Goal: Task Accomplishment & Management: Complete application form

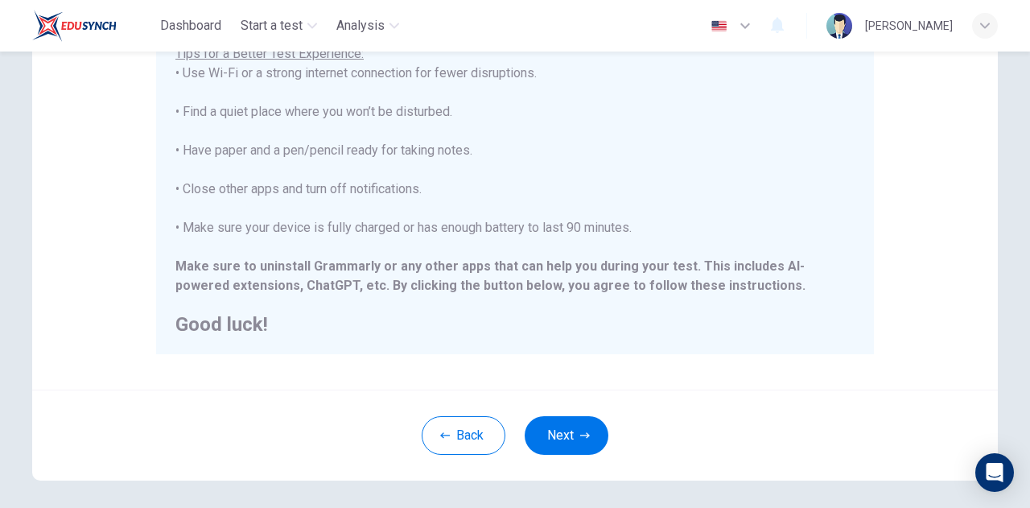
scroll to position [322, 0]
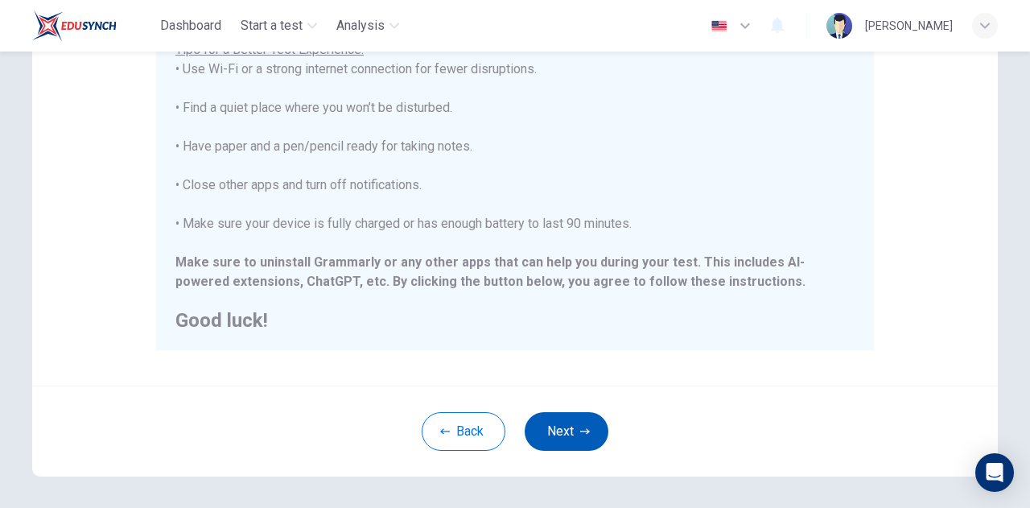
click at [578, 439] on button "Next" at bounding box center [567, 431] width 84 height 39
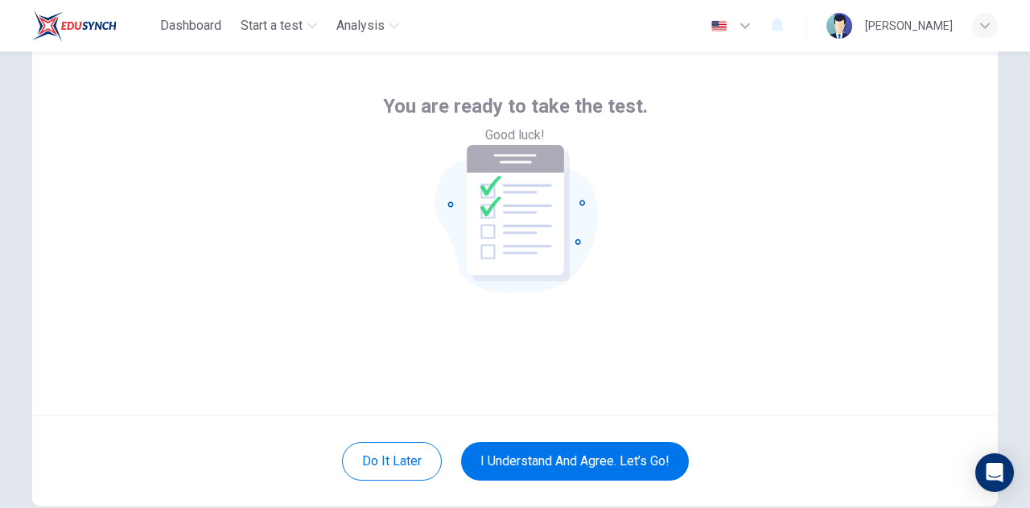
scroll to position [162, 0]
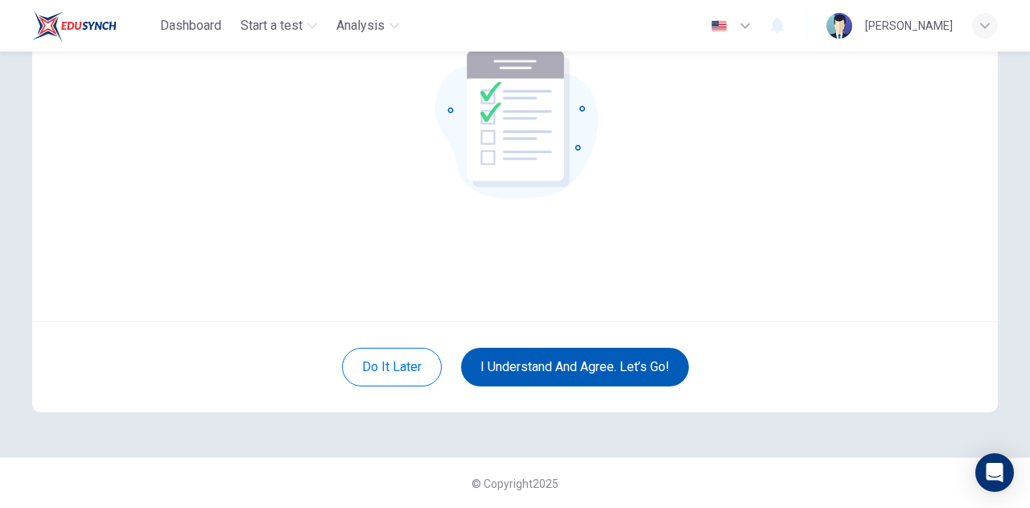
click at [583, 367] on button "I understand and agree. Let’s go!" at bounding box center [575, 367] width 228 height 39
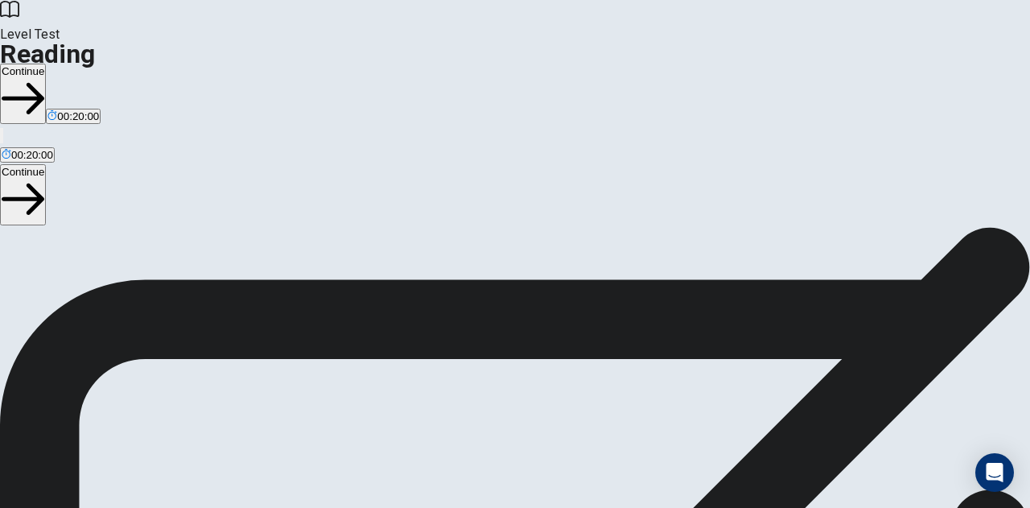
scroll to position [180, 0]
click at [46, 64] on button "Continue" at bounding box center [23, 94] width 46 height 60
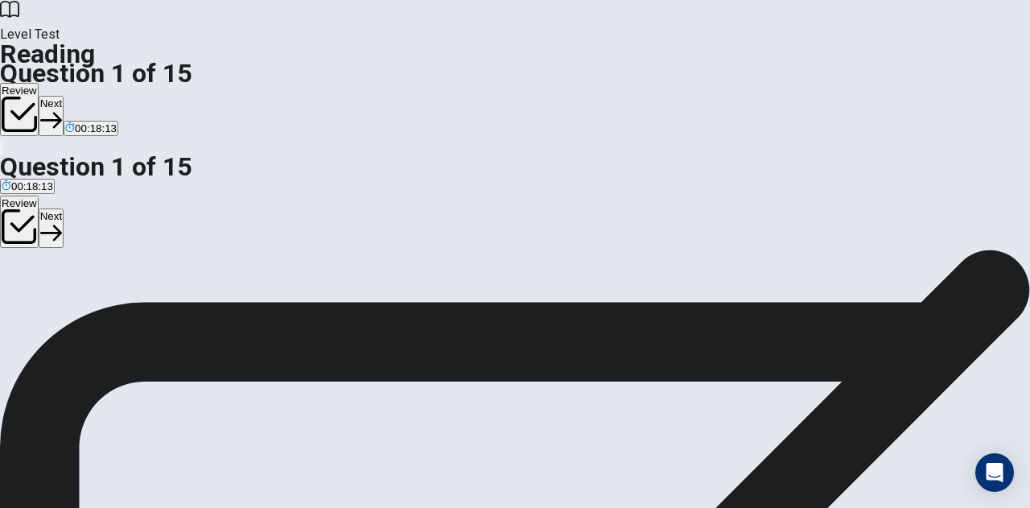
scroll to position [0, 0]
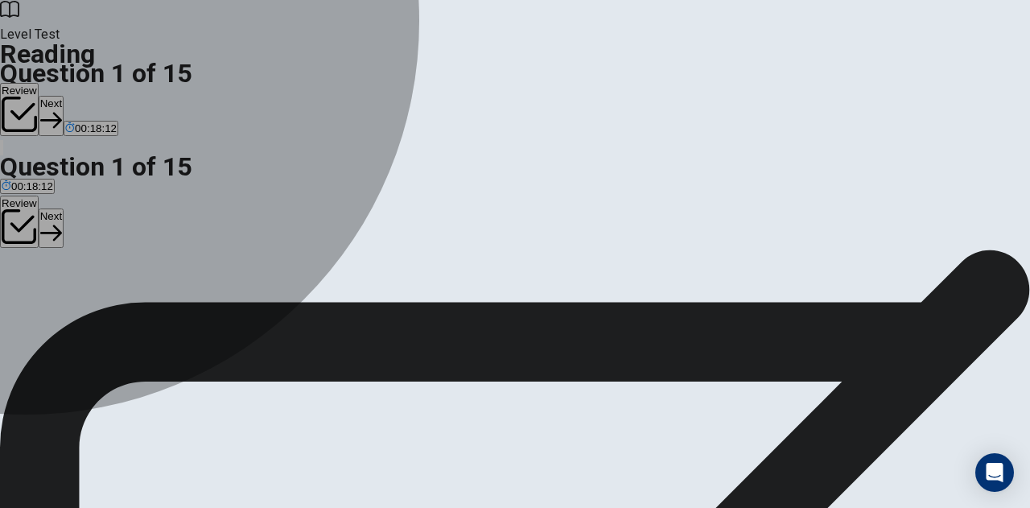
click at [170, 309] on div "B" at bounding box center [223, 315] width 107 height 12
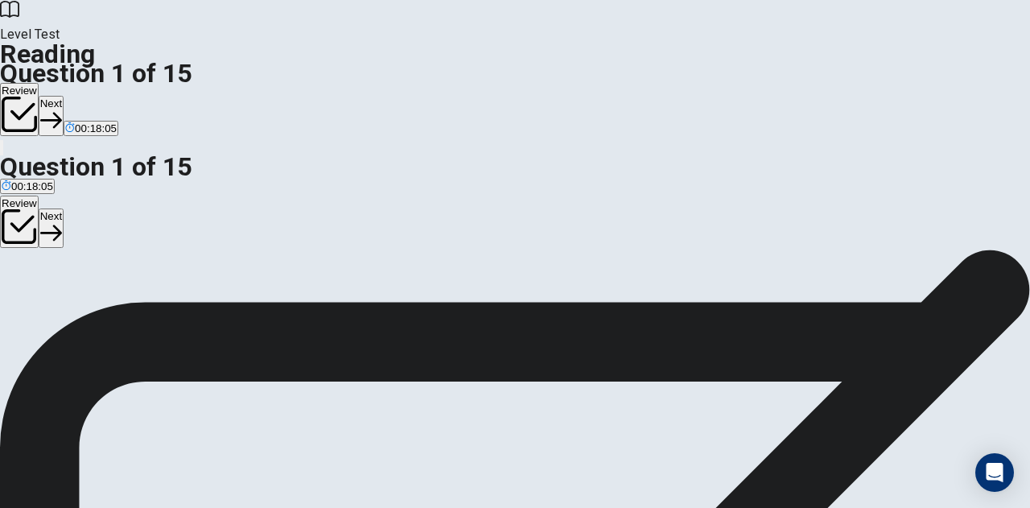
click at [547, 414] on div "2" at bounding box center [515, 423] width 1030 height 19
click at [64, 96] on button "Next" at bounding box center [51, 115] width 25 height 39
click at [95, 320] on button "C Fashion" at bounding box center [105, 320] width 41 height 27
click at [90, 96] on button "Next" at bounding box center [77, 115] width 25 height 39
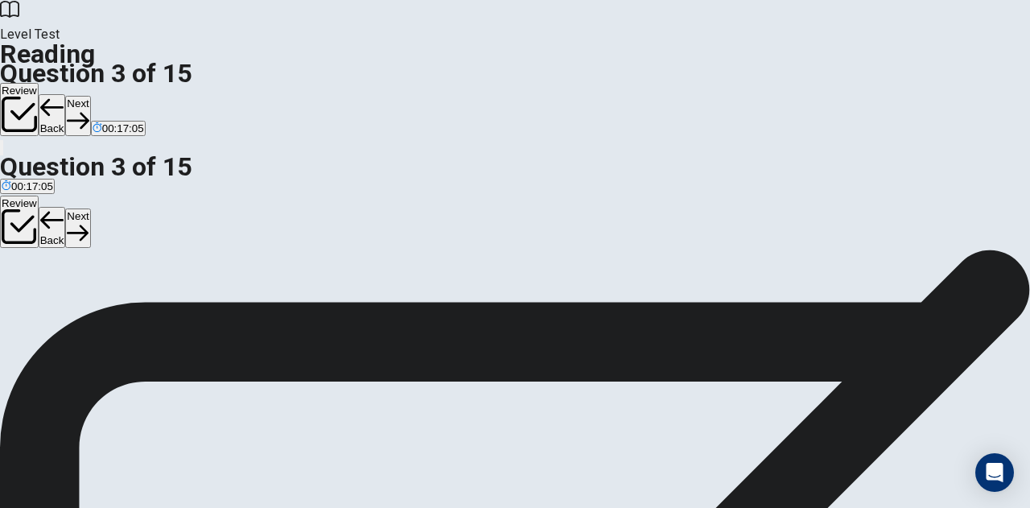
click at [222, 333] on span "Increasing property values" at bounding box center [285, 327] width 126 height 12
click at [90, 96] on button "Next" at bounding box center [77, 115] width 25 height 39
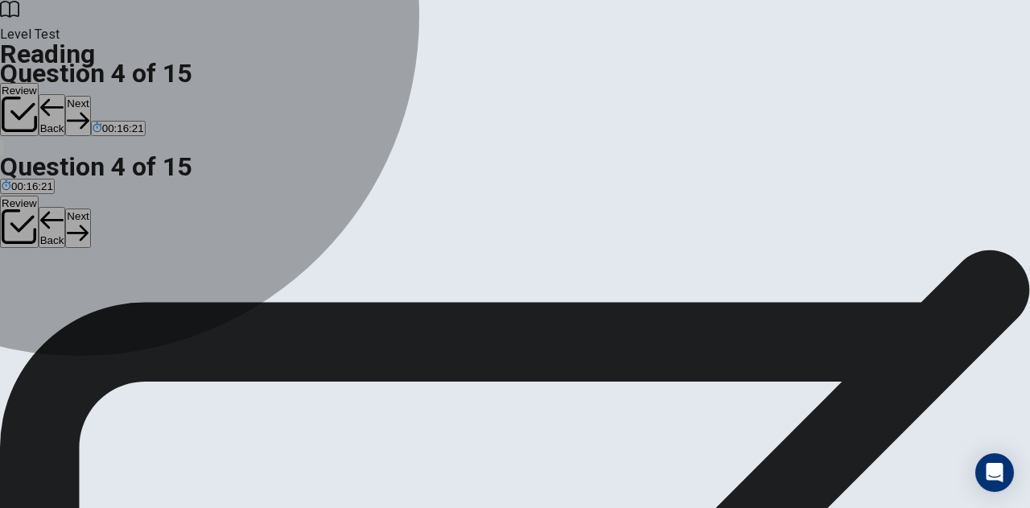
click at [466, 333] on span "Eliminate the need for grocery stores" at bounding box center [553, 327] width 175 height 12
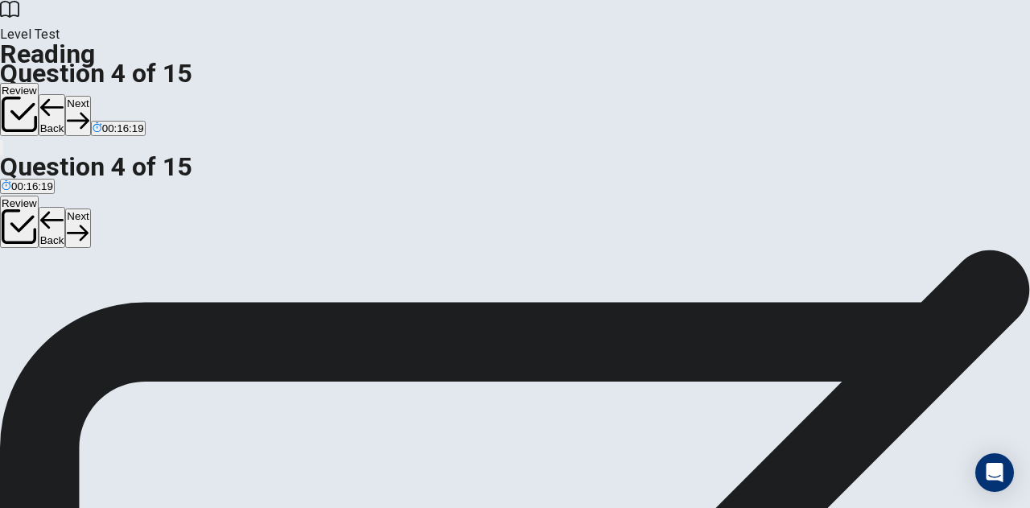
click at [90, 96] on button "Next" at bounding box center [77, 115] width 25 height 39
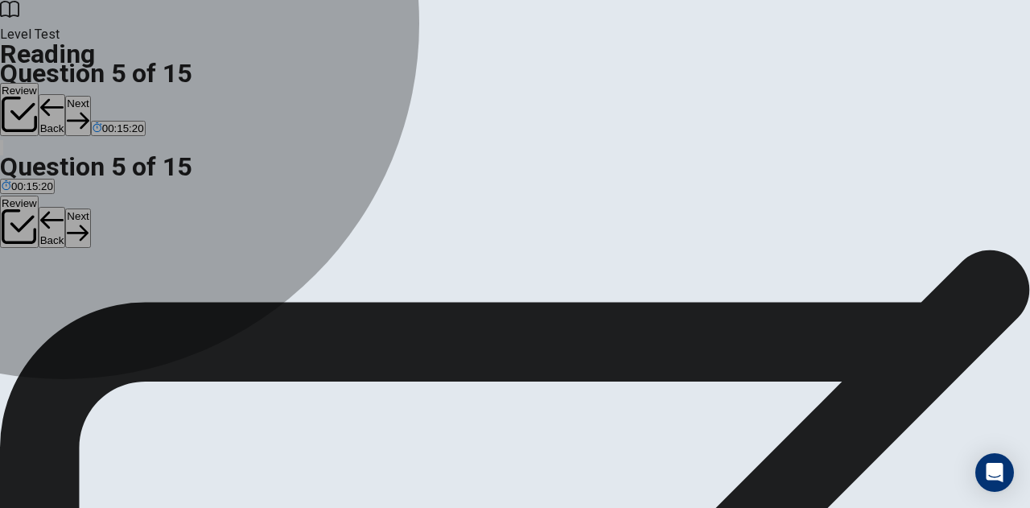
click at [177, 321] on span "They can help reduce energy costs" at bounding box center [260, 327] width 167 height 12
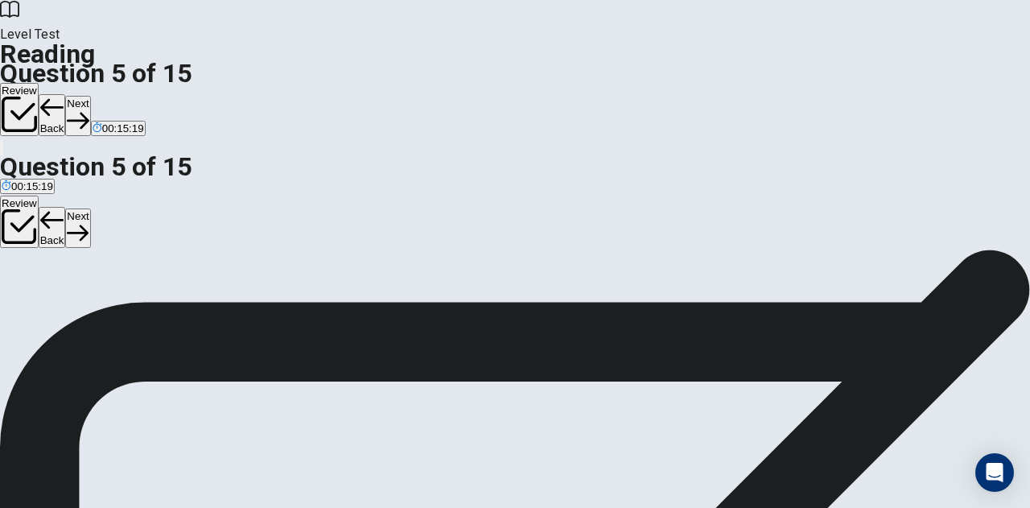
click at [90, 96] on button "Next" at bounding box center [77, 115] width 25 height 39
click at [155, 229] on div "B" at bounding box center [267, 235] width 224 height 12
click at [90, 96] on button "Next" at bounding box center [77, 115] width 25 height 39
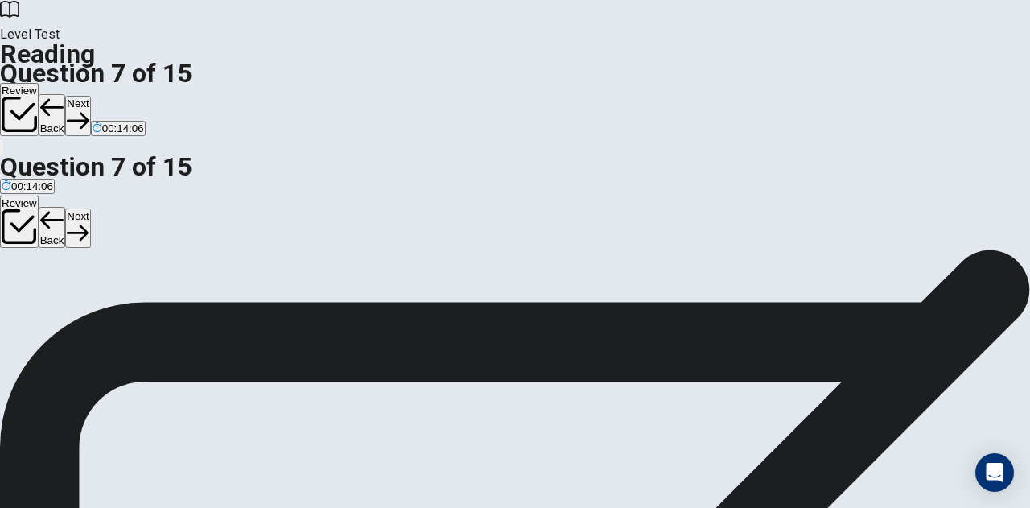
click at [231, 241] on span "Growing plants on walls or in stacked containers" at bounding box center [116, 247] width 229 height 12
click at [90, 96] on button "Next" at bounding box center [77, 115] width 25 height 39
click at [348, 253] on span "By teaching students about gardening and nutrition" at bounding box center [469, 247] width 242 height 12
click at [90, 96] on button "Next" at bounding box center [77, 115] width 25 height 39
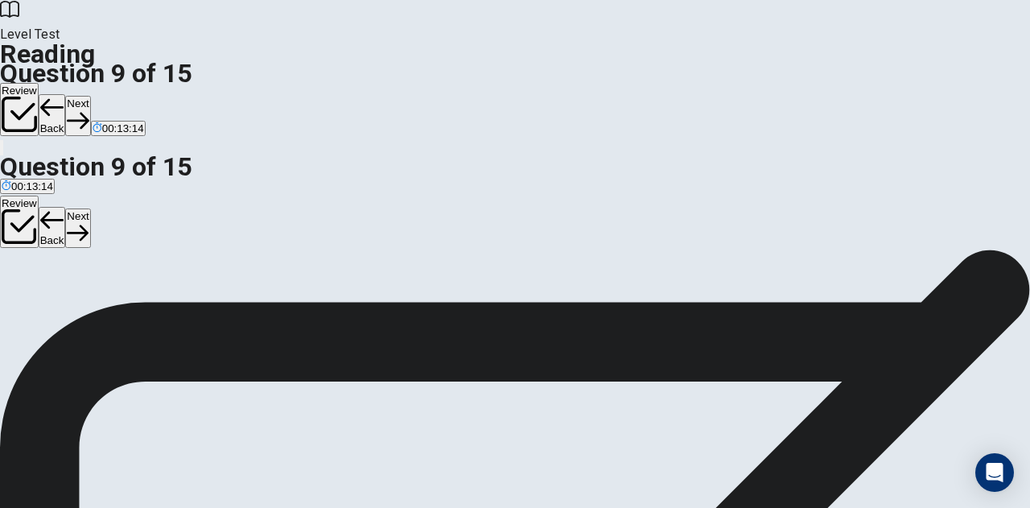
scroll to position [128, 0]
click at [179, 201] on span "As urban populations increase, city gardens will become crucial for developing …" at bounding box center [272, 195] width 541 height 12
click at [90, 96] on button "Next" at bounding box center [77, 115] width 25 height 39
click at [906, 439] on input at bounding box center [856, 446] width 139 height 15
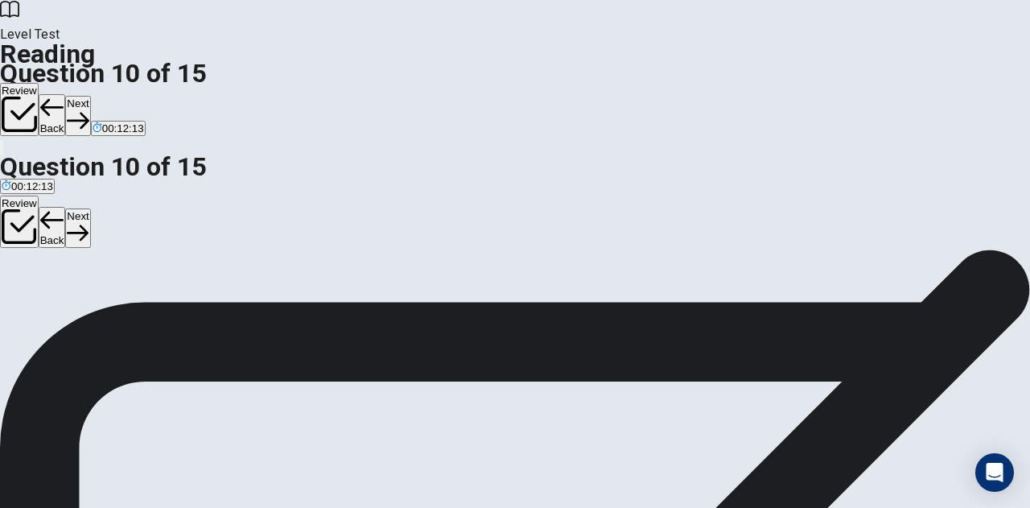
click at [90, 96] on button "Next" at bounding box center [77, 115] width 25 height 39
click at [95, 321] on span "Creative" at bounding box center [75, 327] width 40 height 12
click at [90, 96] on button "Next" at bounding box center [77, 115] width 25 height 39
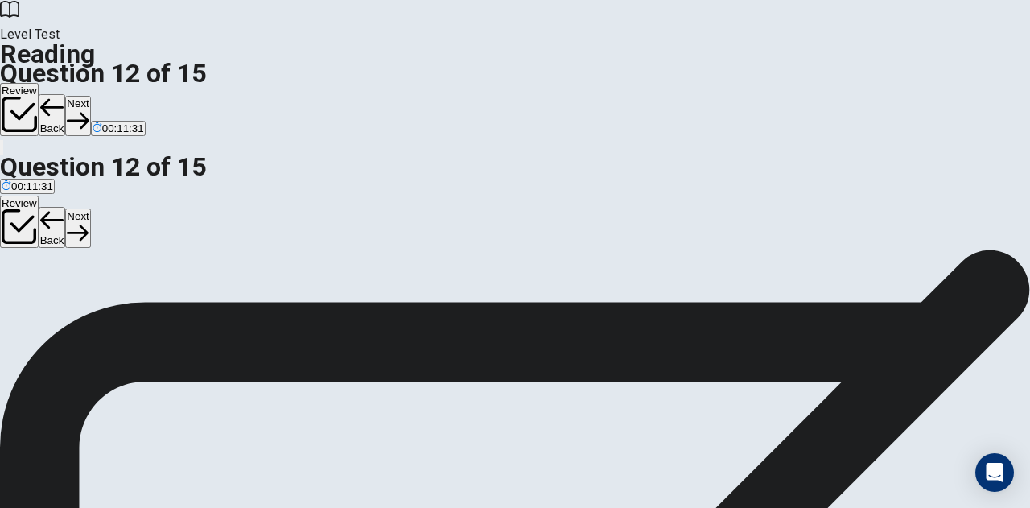
click at [477, 172] on span "Using raised beds or containers with fresh soil." at bounding box center [588, 166] width 222 height 12
click at [90, 96] on button "Next" at bounding box center [77, 115] width 25 height 39
click at [365, 260] on span "They help manage rainwater and prevent flooding." at bounding box center [484, 266] width 239 height 12
click at [90, 96] on button "Next" at bounding box center [77, 115] width 25 height 39
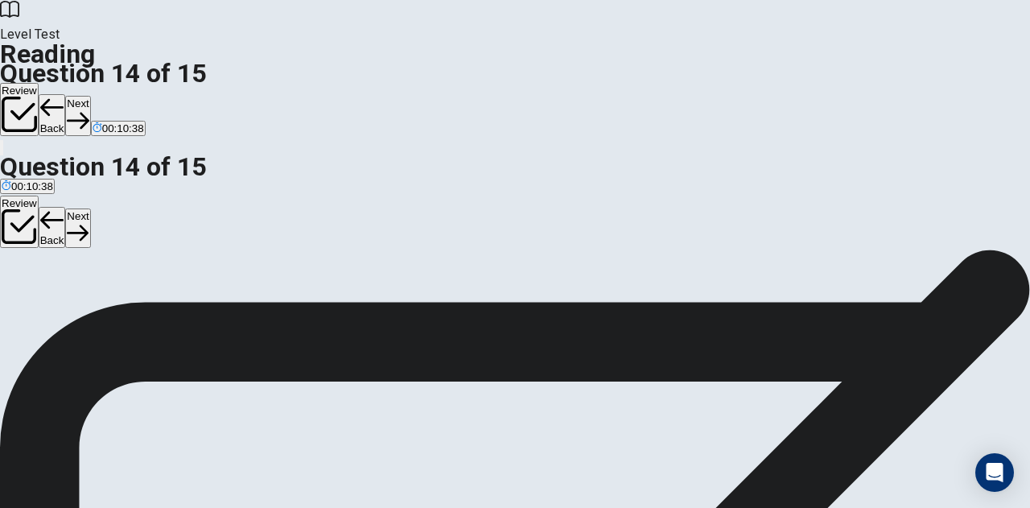
scroll to position [138, 0]
click at [194, 183] on span "By creating policies and programs that encourage urban agriculture." at bounding box center [355, 189] width 323 height 12
click at [90, 96] on button "Next" at bounding box center [77, 115] width 25 height 39
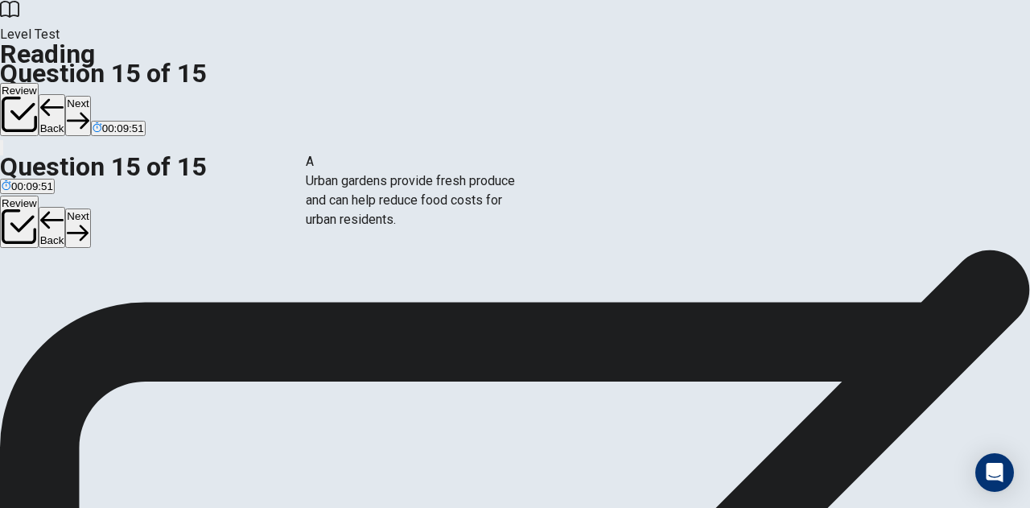
drag, startPoint x: 201, startPoint y: 178, endPoint x: 473, endPoint y: 187, distance: 272.1
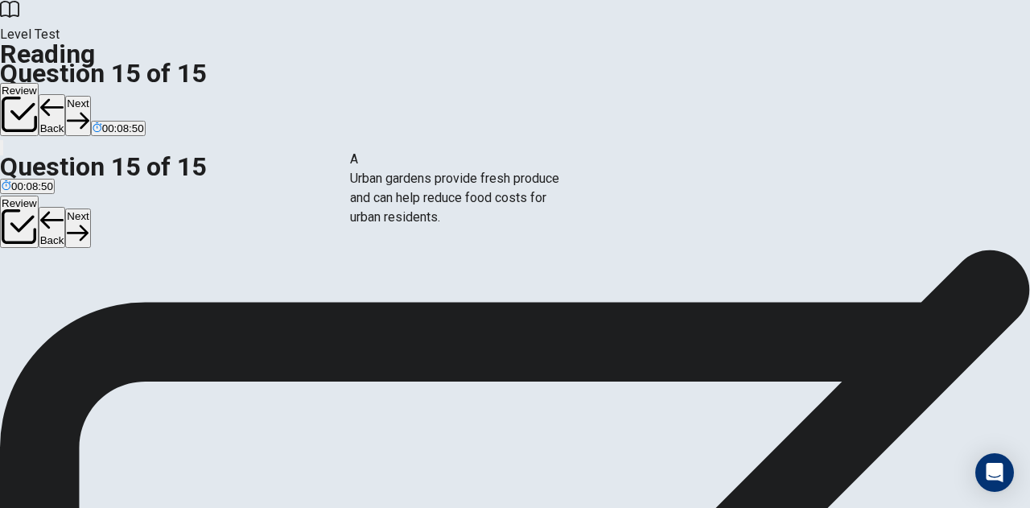
drag, startPoint x: 175, startPoint y: 193, endPoint x: 470, endPoint y: 207, distance: 294.8
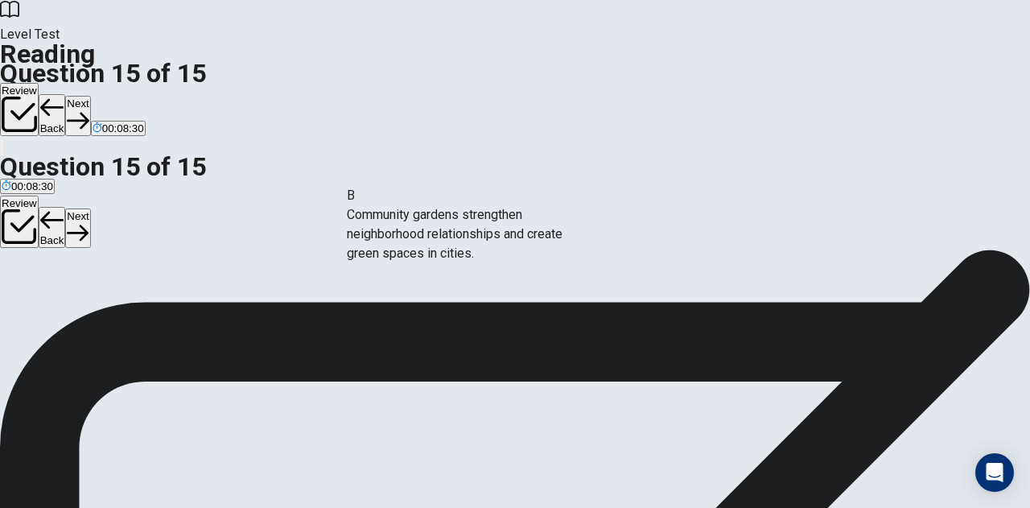
drag, startPoint x: 206, startPoint y: 186, endPoint x: 502, endPoint y: 237, distance: 300.5
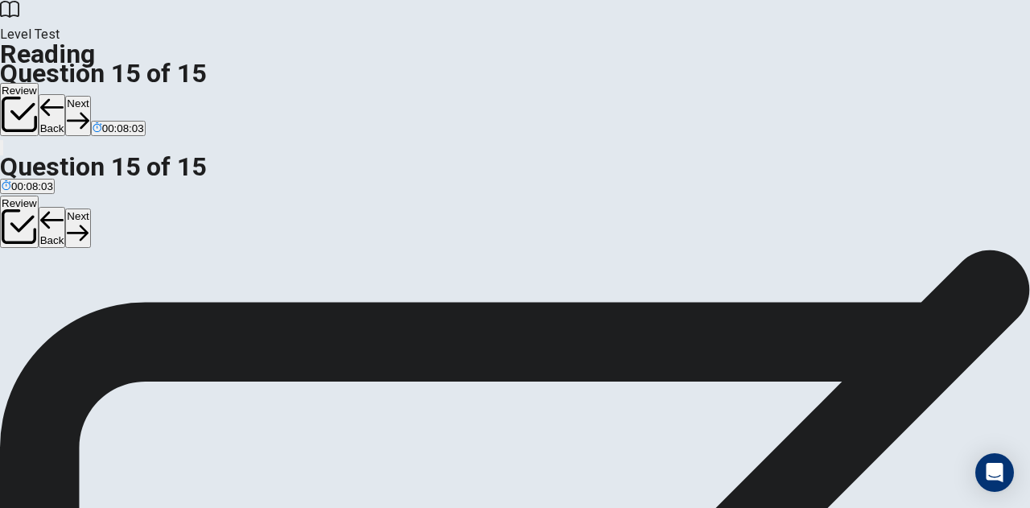
scroll to position [138, 0]
drag, startPoint x: 181, startPoint y: 270, endPoint x: 486, endPoint y: 397, distance: 330.1
click at [90, 96] on button "Next" at bounding box center [77, 115] width 25 height 39
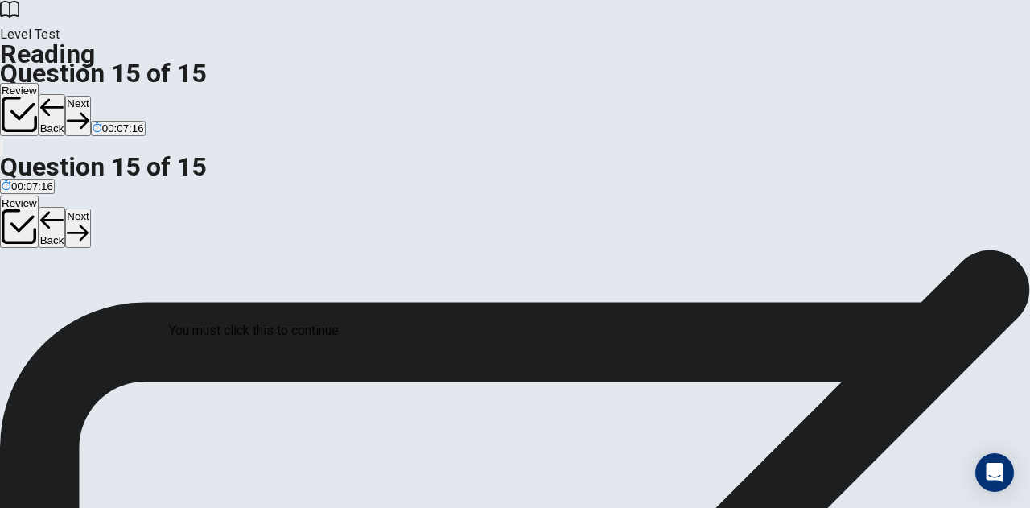
click at [90, 96] on button "Next" at bounding box center [77, 115] width 25 height 39
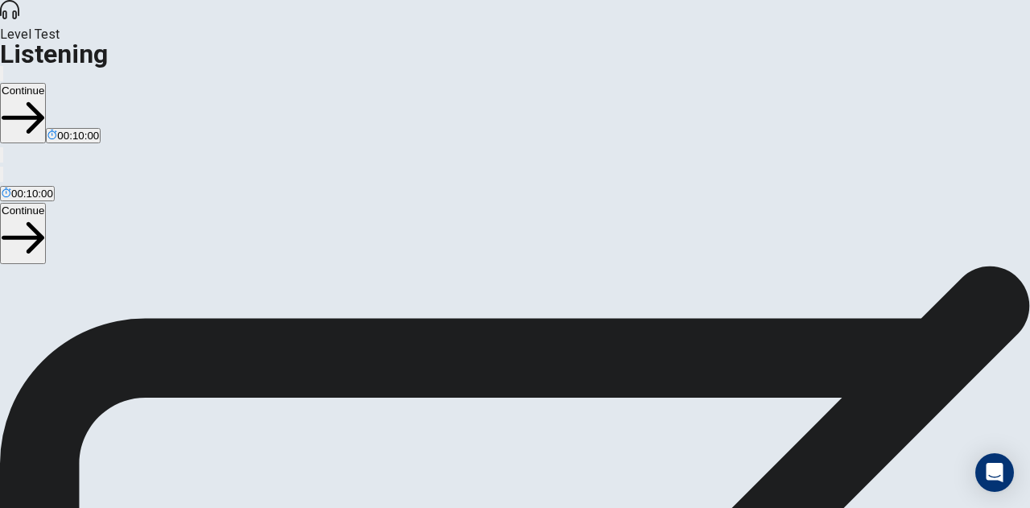
scroll to position [263, 0]
click at [46, 83] on button "Continue" at bounding box center [23, 113] width 46 height 60
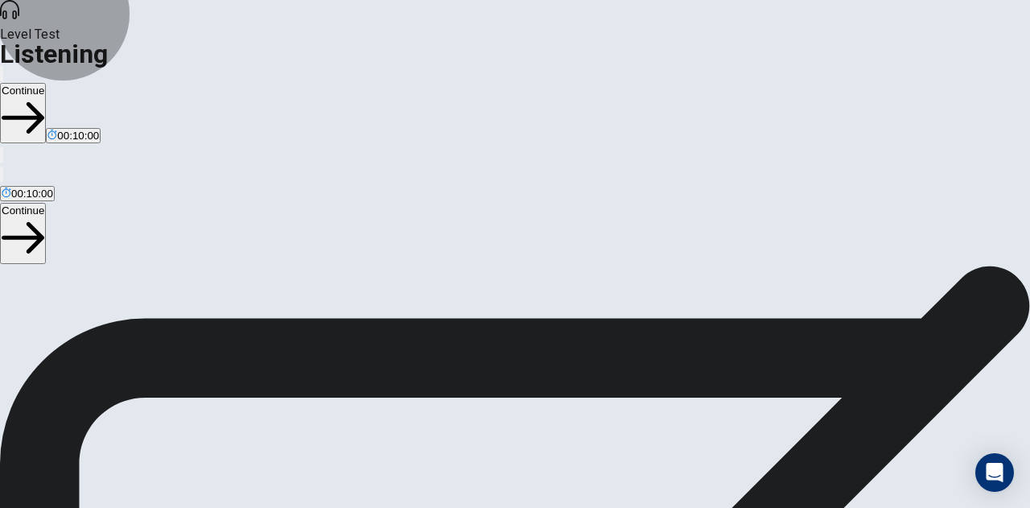
click at [46, 83] on button "Continue" at bounding box center [23, 113] width 46 height 60
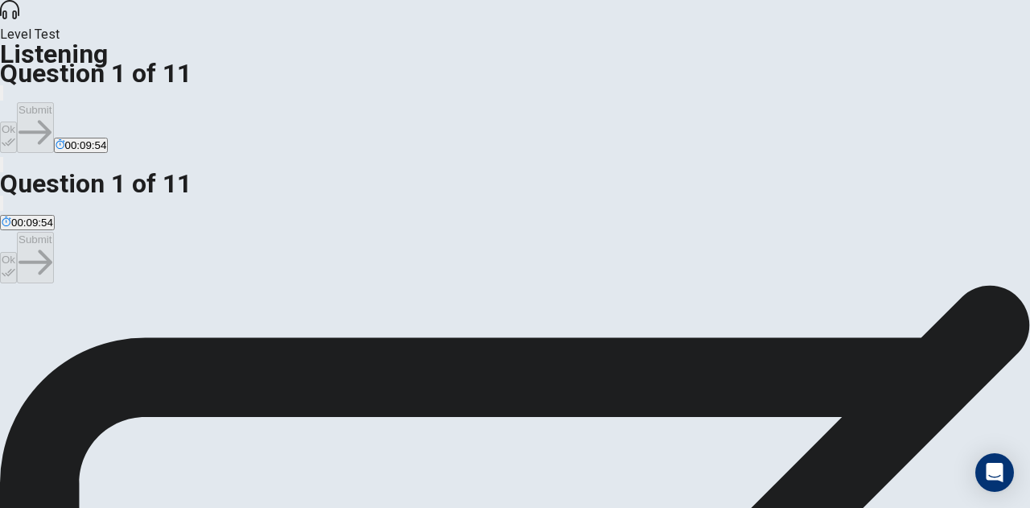
click at [134, 325] on div "B" at bounding box center [107, 331] width 51 height 12
click at [17, 121] on button "Ok" at bounding box center [8, 136] width 17 height 31
click at [53, 102] on button "Submit" at bounding box center [35, 127] width 36 height 51
click at [43, 325] on div "A" at bounding box center [23, 331] width 42 height 12
click at [17, 121] on button "Ok" at bounding box center [8, 136] width 17 height 31
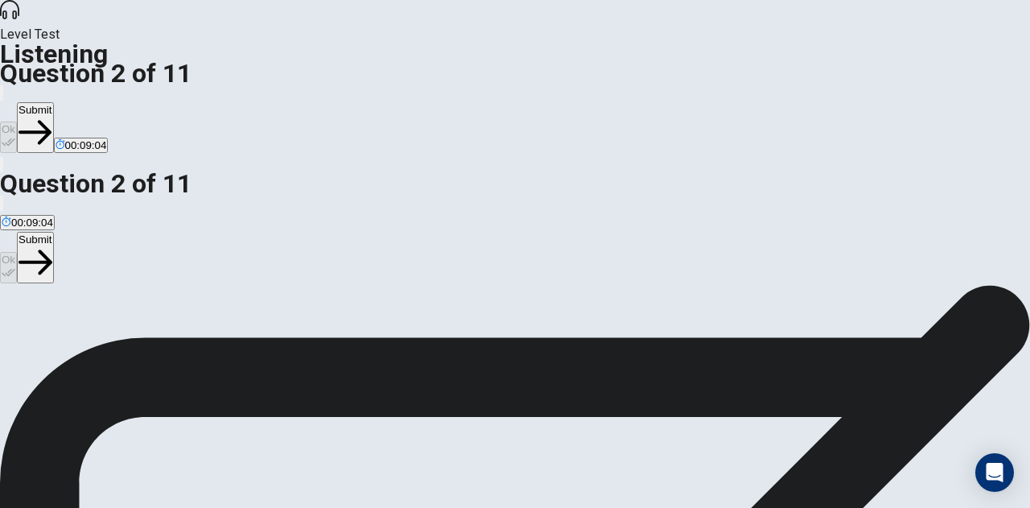
click at [53, 102] on button "Submit" at bounding box center [35, 127] width 36 height 51
click at [124, 337] on div "C" at bounding box center [101, 331] width 46 height 12
click at [15, 135] on icon "button" at bounding box center [9, 142] width 14 height 14
click at [53, 102] on button "Submit" at bounding box center [35, 127] width 36 height 51
click at [300, 337] on div "D" at bounding box center [280, 331] width 146 height 12
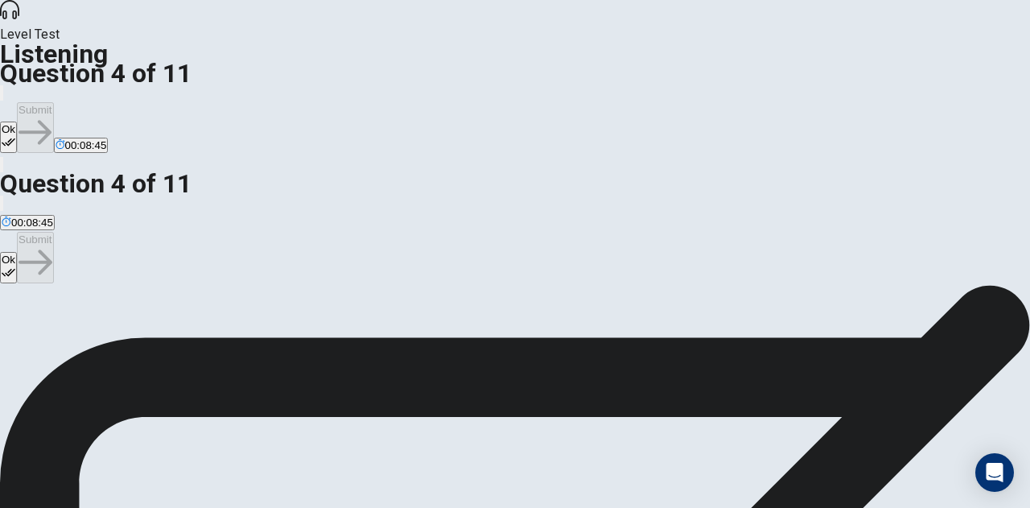
click at [17, 121] on button "Ok" at bounding box center [8, 136] width 17 height 31
click at [53, 102] on button "Submit" at bounding box center [35, 127] width 36 height 51
click at [192, 325] on div "A" at bounding box center [97, 331] width 190 height 12
click at [17, 121] on button "Ok" at bounding box center [8, 136] width 17 height 31
click at [53, 102] on button "Submit" at bounding box center [35, 127] width 36 height 51
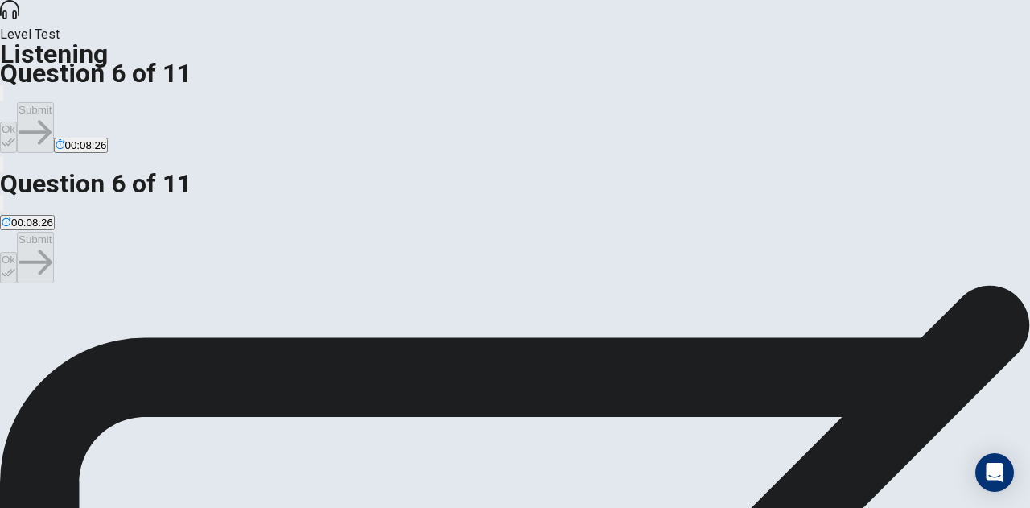
click at [290, 337] on div "D" at bounding box center [254, 331] width 71 height 12
click at [15, 135] on icon "button" at bounding box center [9, 142] width 14 height 14
click at [53, 102] on button "Submit" at bounding box center [35, 127] width 36 height 51
click at [288, 336] on div "C" at bounding box center [283, 331] width 231 height 12
click at [15, 135] on icon "button" at bounding box center [9, 142] width 14 height 14
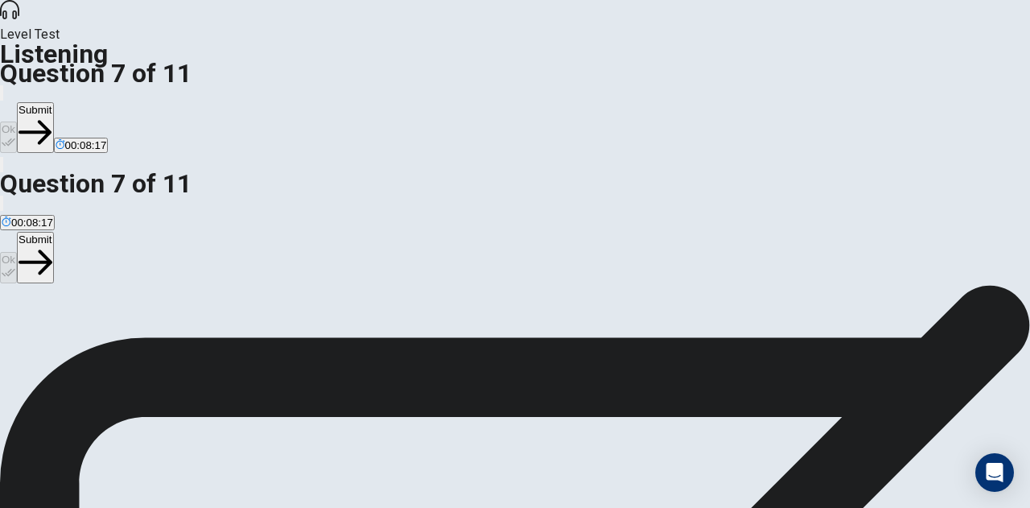
click at [53, 102] on button "Submit" at bounding box center [35, 127] width 36 height 51
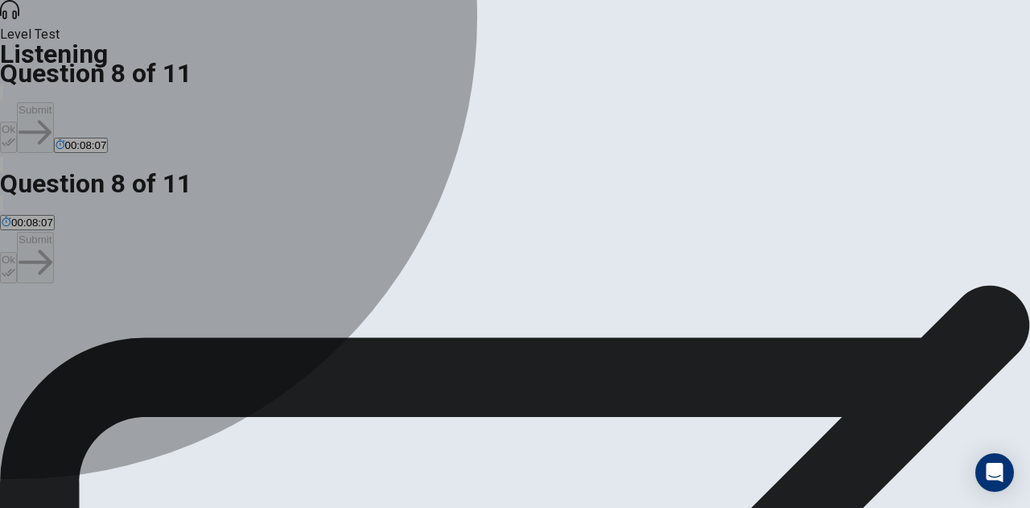
click at [200, 325] on div "A" at bounding box center [101, 331] width 199 height 12
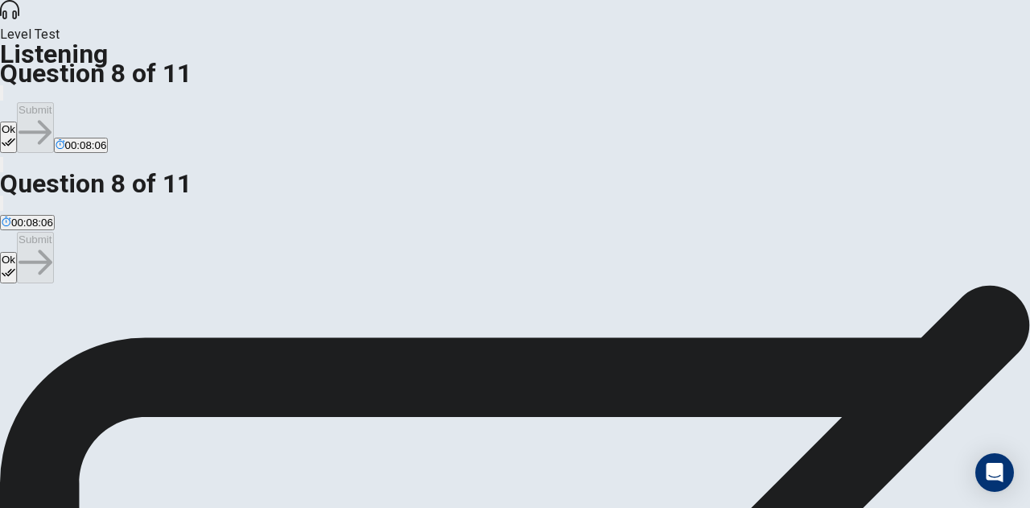
click at [17, 121] on button "Ok" at bounding box center [8, 136] width 17 height 31
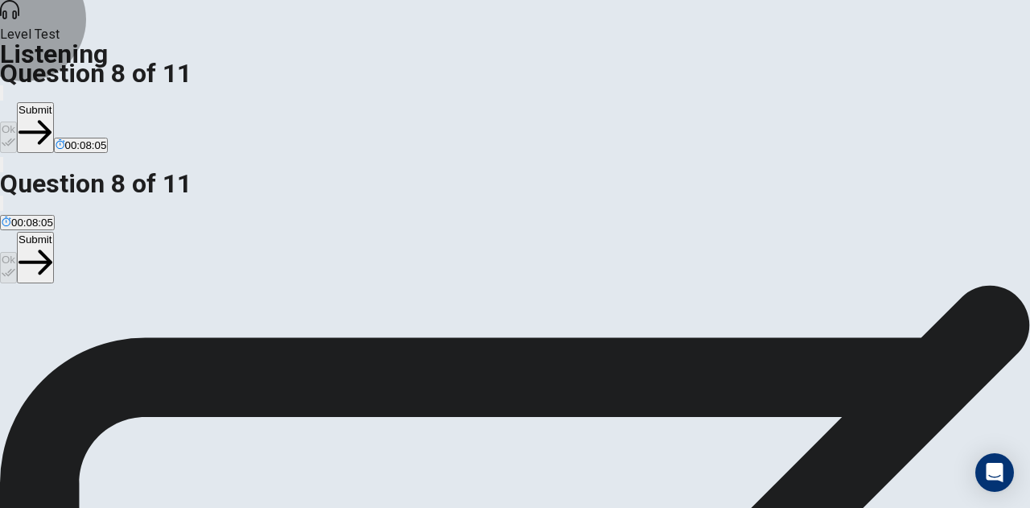
click at [53, 102] on button "Submit" at bounding box center [35, 127] width 36 height 51
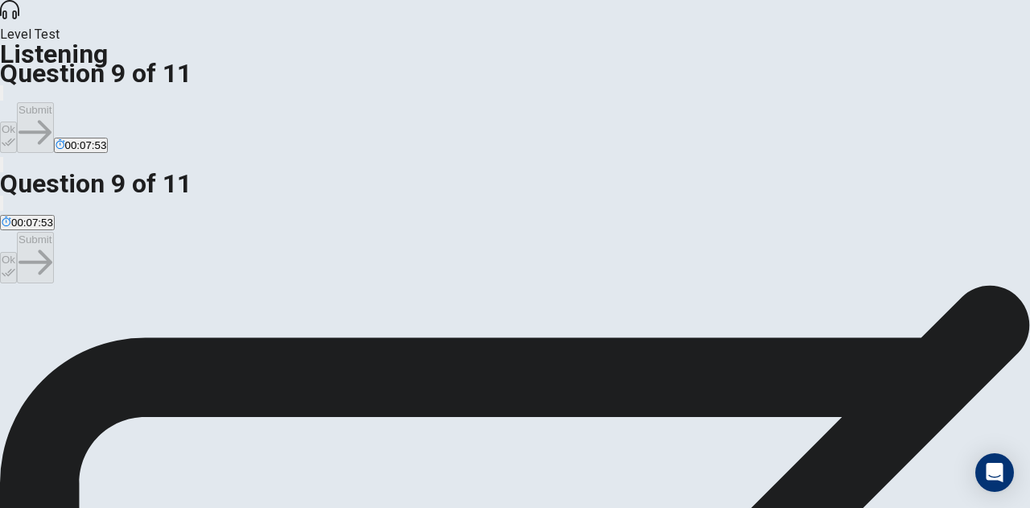
click at [17, 121] on button "Ok" at bounding box center [8, 136] width 17 height 31
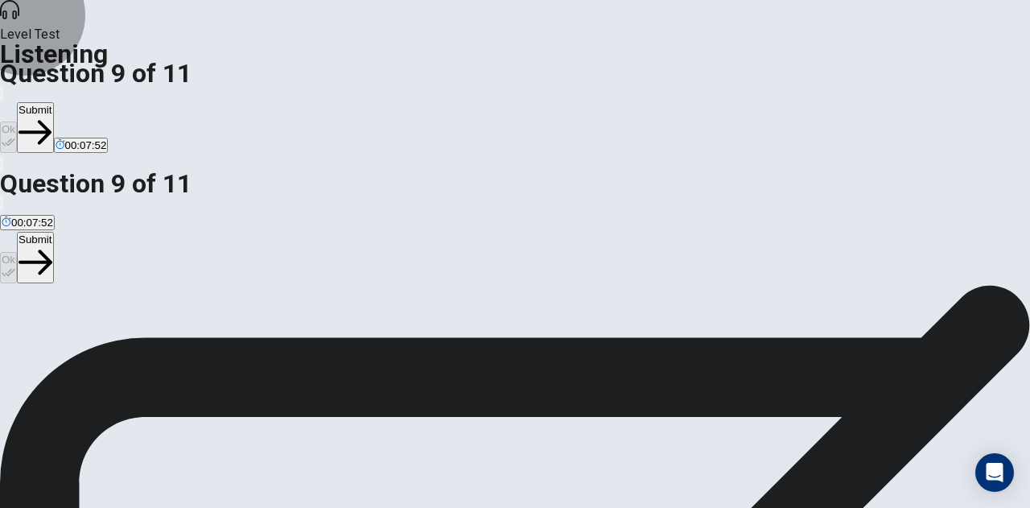
click at [53, 102] on button "Submit" at bounding box center [35, 127] width 36 height 51
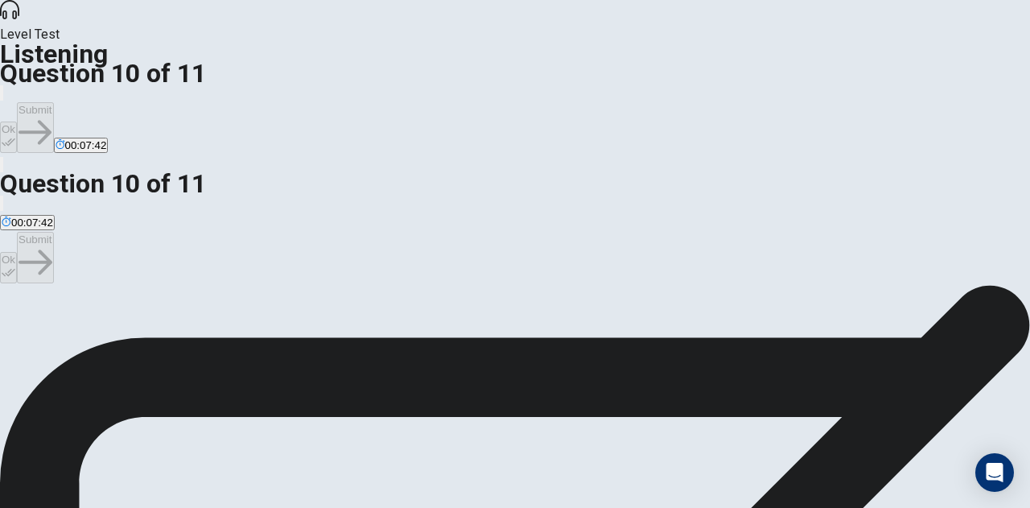
click at [299, 325] on div "B" at bounding box center [363, 331] width 305 height 12
click at [700, 4] on div "Level Test Listening Question 10 of 11 Ok Submit 00:07:41" at bounding box center [515, 87] width 1030 height 174
click at [15, 135] on icon "button" at bounding box center [9, 142] width 14 height 14
click at [53, 102] on button "Submit" at bounding box center [35, 127] width 36 height 51
click at [320, 337] on span "Some podcasts, especially true crime ones." at bounding box center [256, 343] width 207 height 12
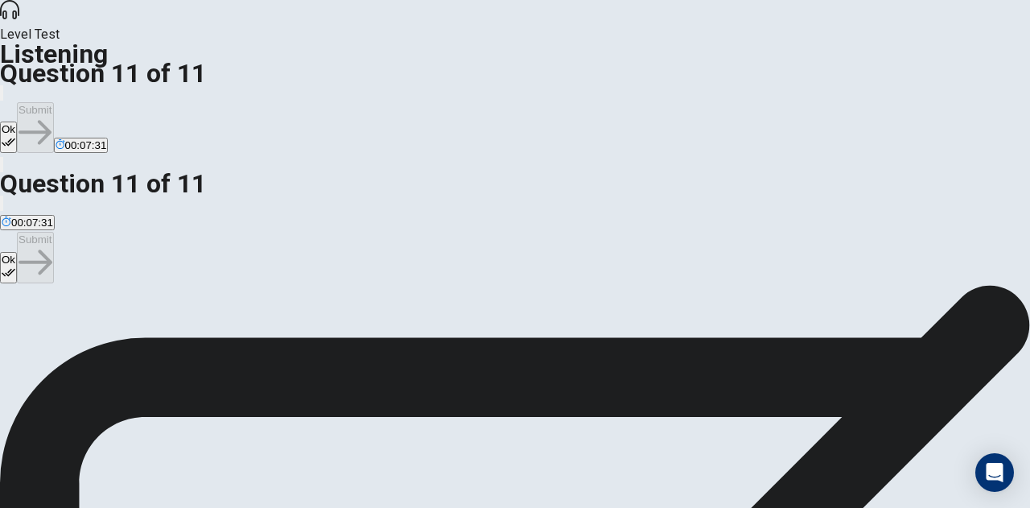
click at [17, 121] on button "Ok" at bounding box center [8, 136] width 17 height 31
click at [53, 102] on button "Submit" at bounding box center [35, 127] width 36 height 51
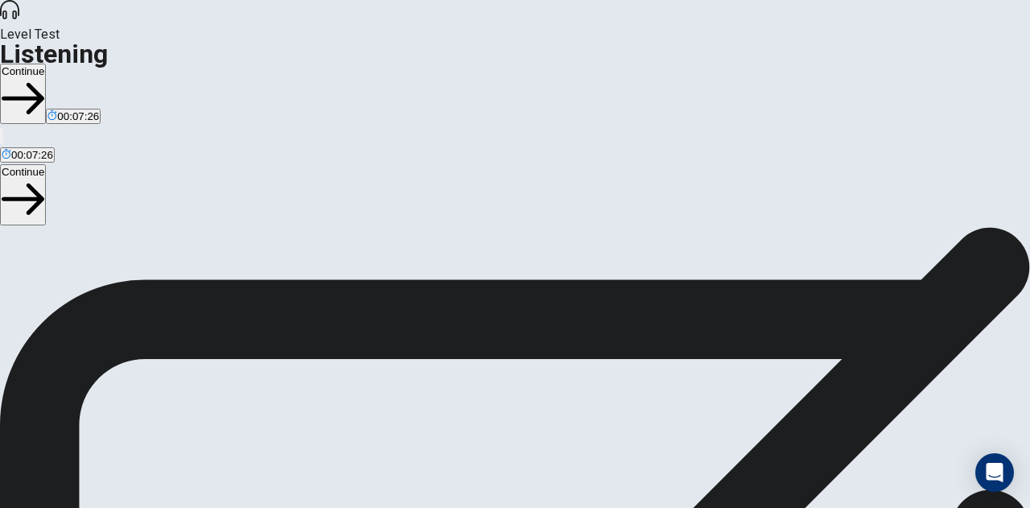
scroll to position [174, 0]
click at [763, 64] on div "Continue 00:07:25" at bounding box center [515, 104] width 1030 height 81
click at [46, 64] on button "Continue" at bounding box center [23, 94] width 46 height 60
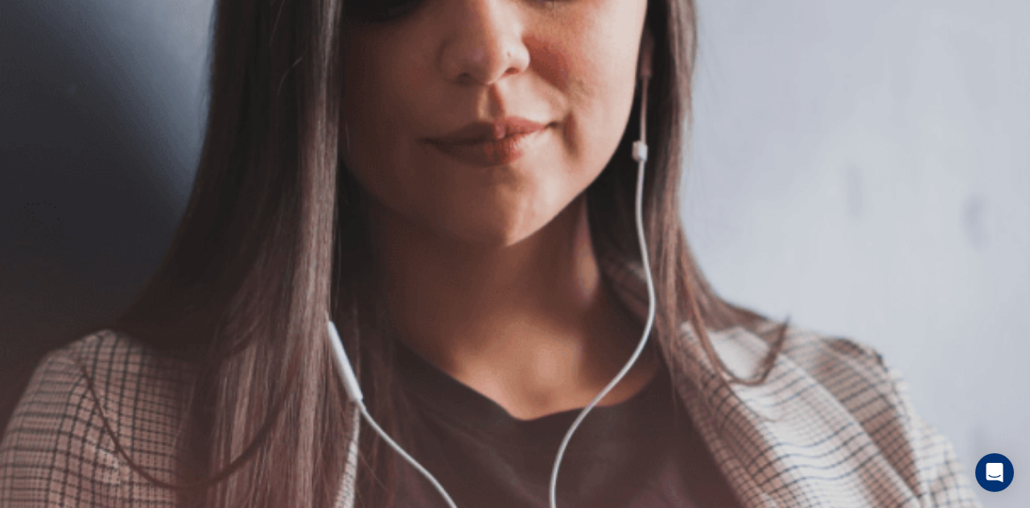
click at [46, 83] on button "Continue" at bounding box center [23, 113] width 46 height 60
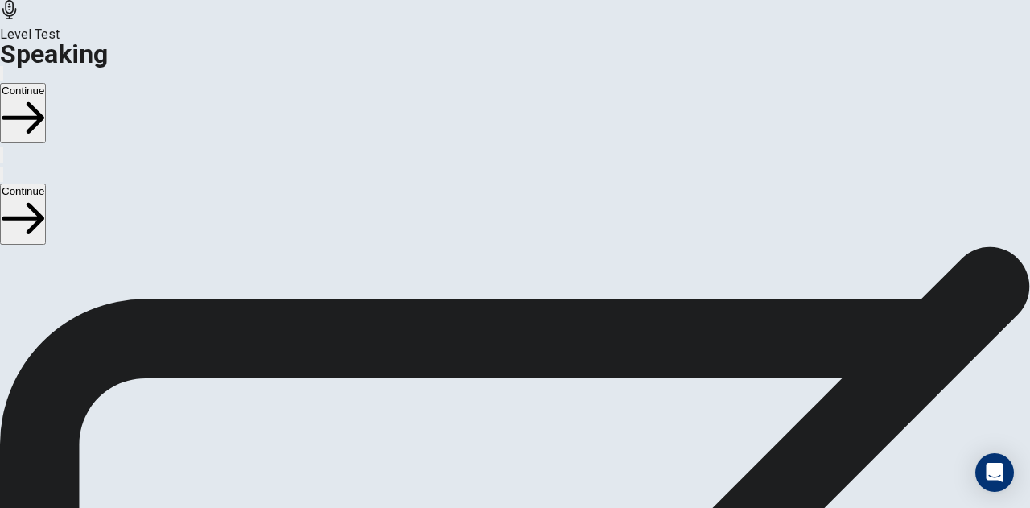
click at [492, 406] on icon "Record Again" at bounding box center [492, 406] width 0 height 0
click at [539, 339] on icon at bounding box center [515, 363] width 48 height 48
click at [513, 406] on icon "Play Audio" at bounding box center [504, 415] width 15 height 19
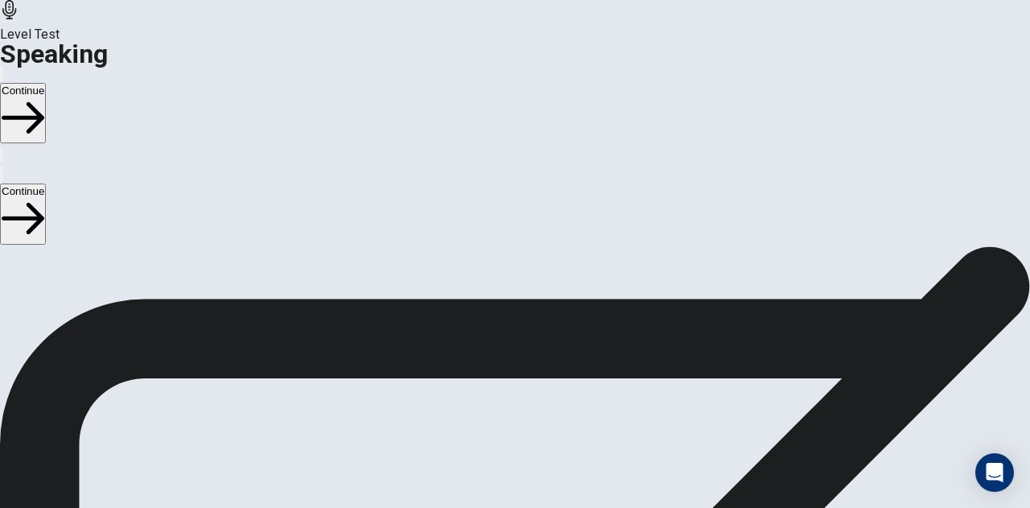
click at [46, 83] on button "Continue" at bounding box center [23, 113] width 46 height 60
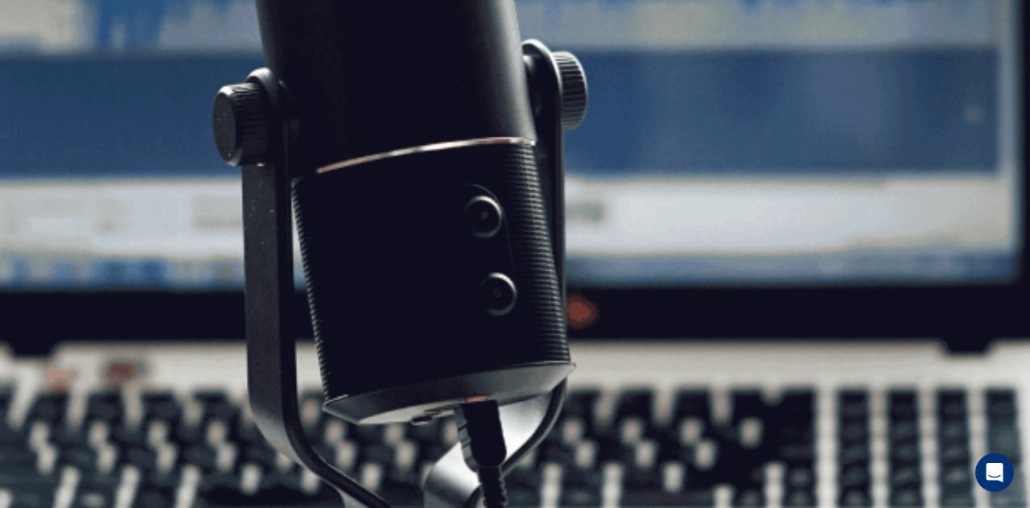
click at [46, 83] on button "Continue" at bounding box center [23, 113] width 46 height 60
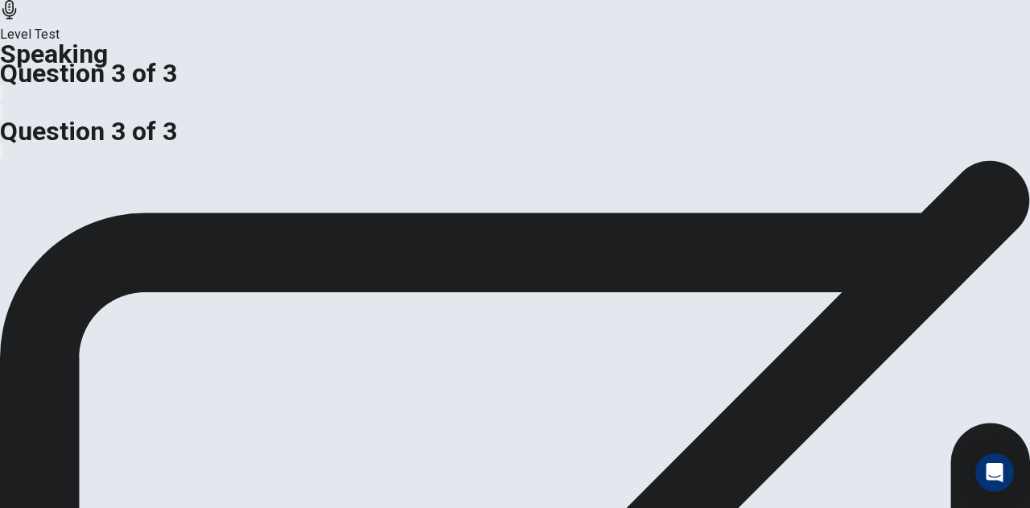
scroll to position [77, 0]
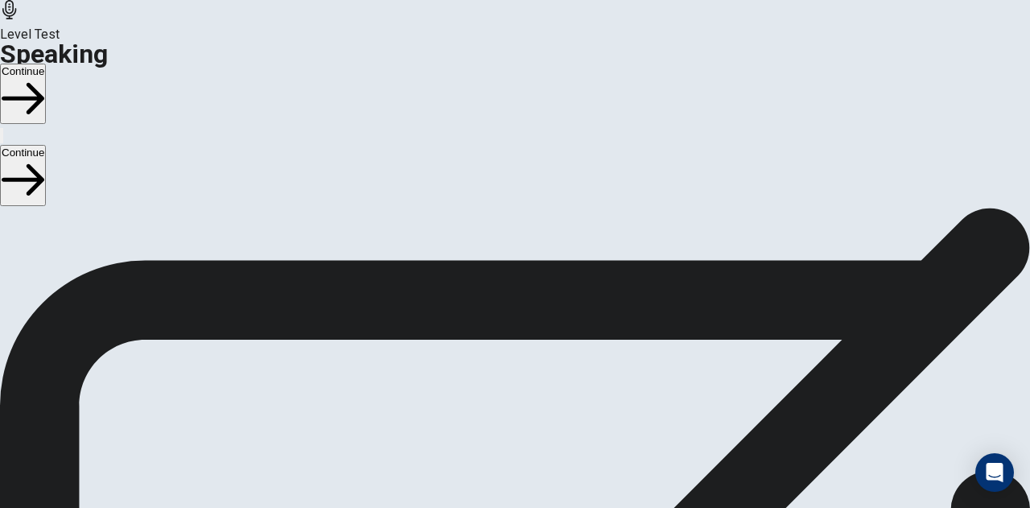
click at [46, 64] on button "Continue" at bounding box center [23, 94] width 46 height 60
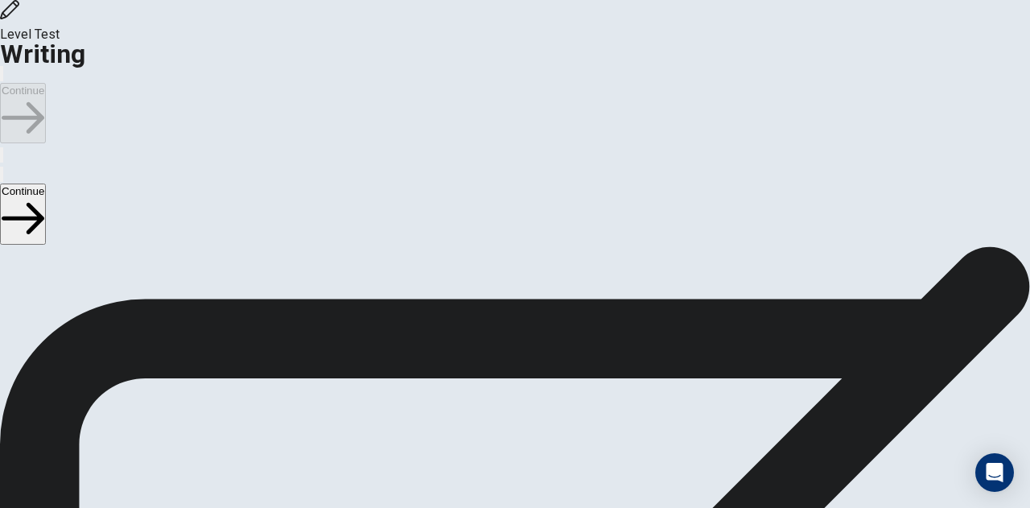
scroll to position [26, 0]
click at [46, 83] on button "Continue" at bounding box center [23, 113] width 46 height 60
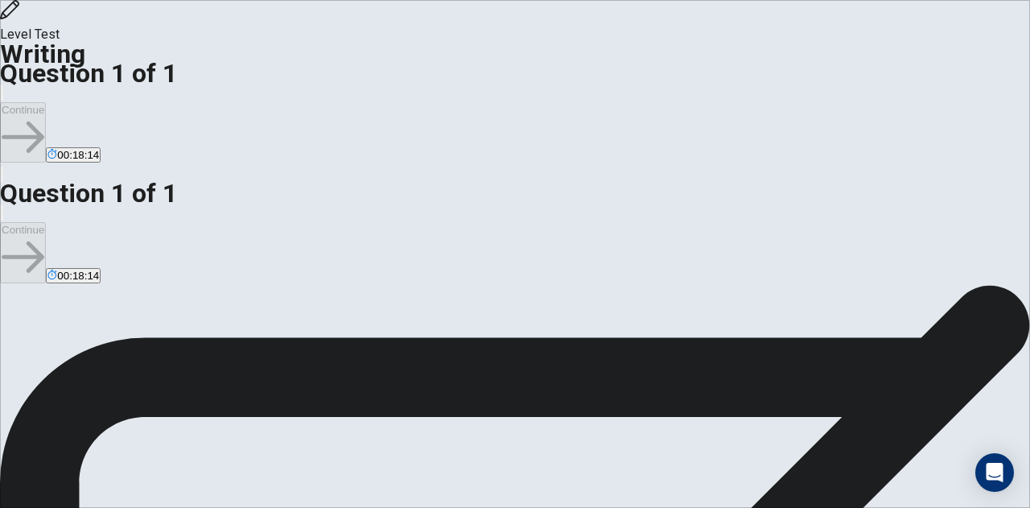
scroll to position [0, 0]
drag, startPoint x: 649, startPoint y: 161, endPoint x: 651, endPoint y: 171, distance: 9.8
type textarea "T"
type textarea "x"
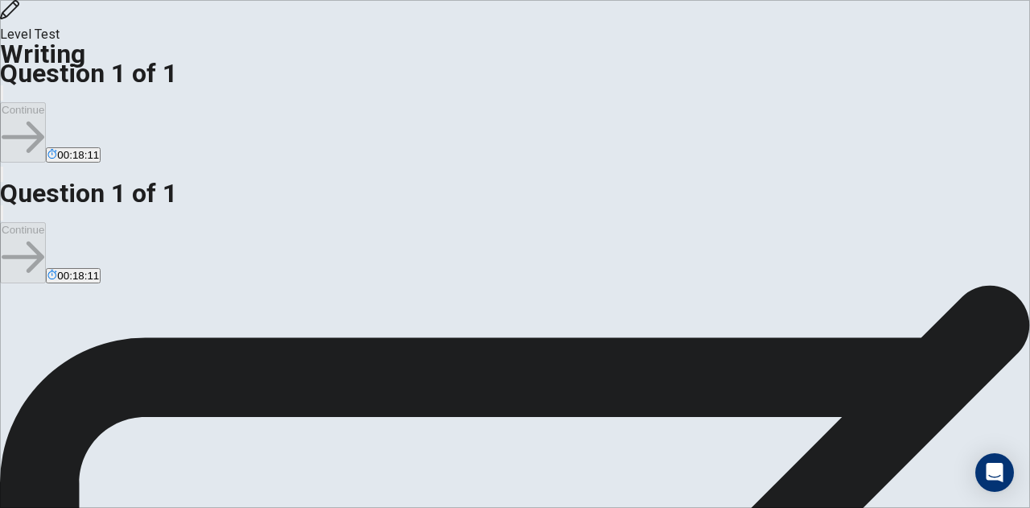
type textarea "Y"
type textarea "x"
type textarea "Ye"
type textarea "x"
type textarea "Yes"
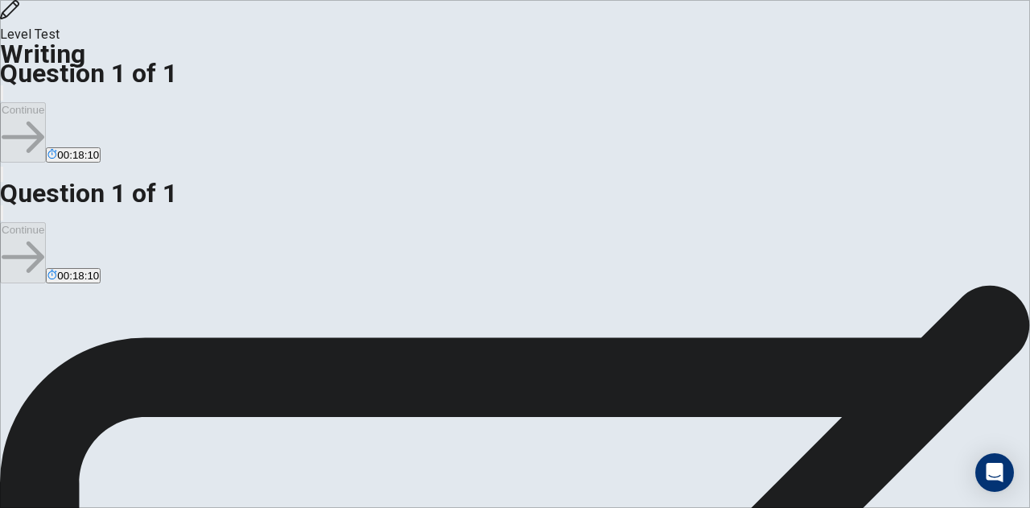
type textarea "x"
type textarea "Yes,"
type textarea "x"
type textarea "Yes,"
type textarea "x"
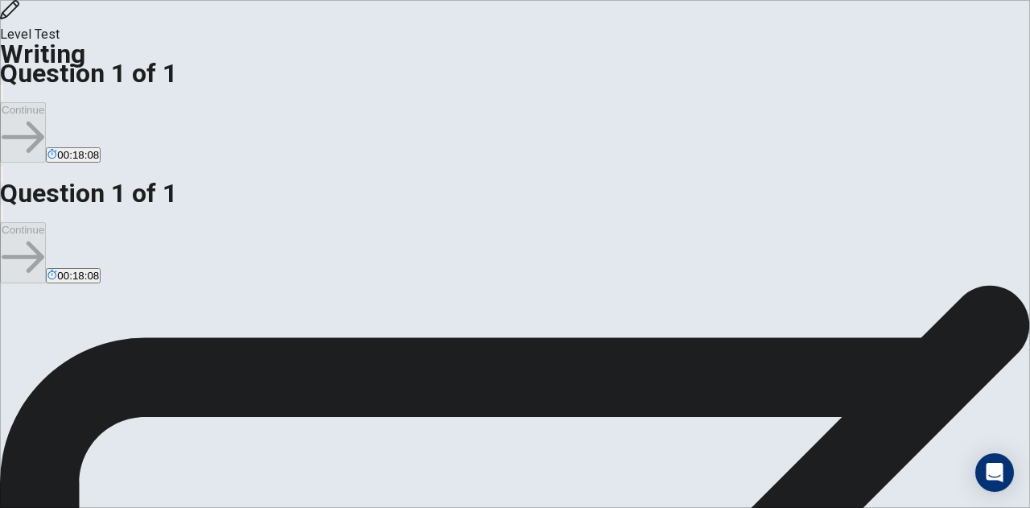
type textarea "Yes, s"
type textarea "x"
type textarea "Yes, sc"
type textarea "x"
type textarea "Yes, sch"
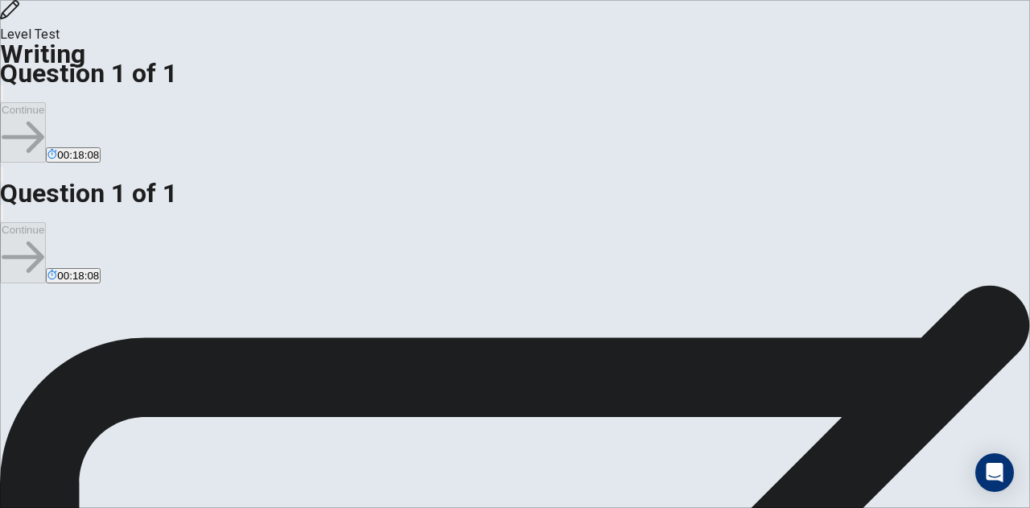
type textarea "x"
type textarea "Yes, scho"
type textarea "x"
type textarea "Yes, schoo"
type textarea "x"
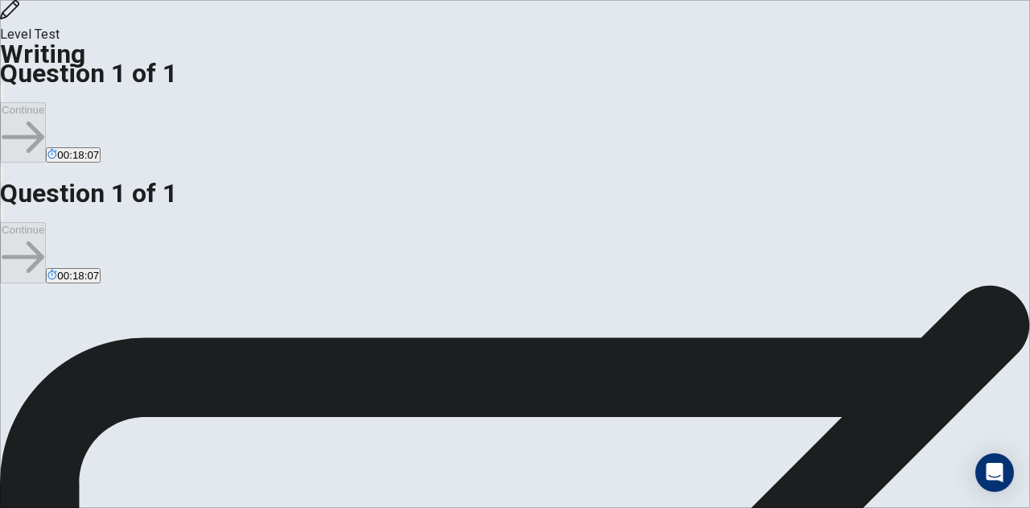
type textarea "Yes, school"
type textarea "x"
type textarea "Yes, schools"
type textarea "x"
type textarea "Yes, schools"
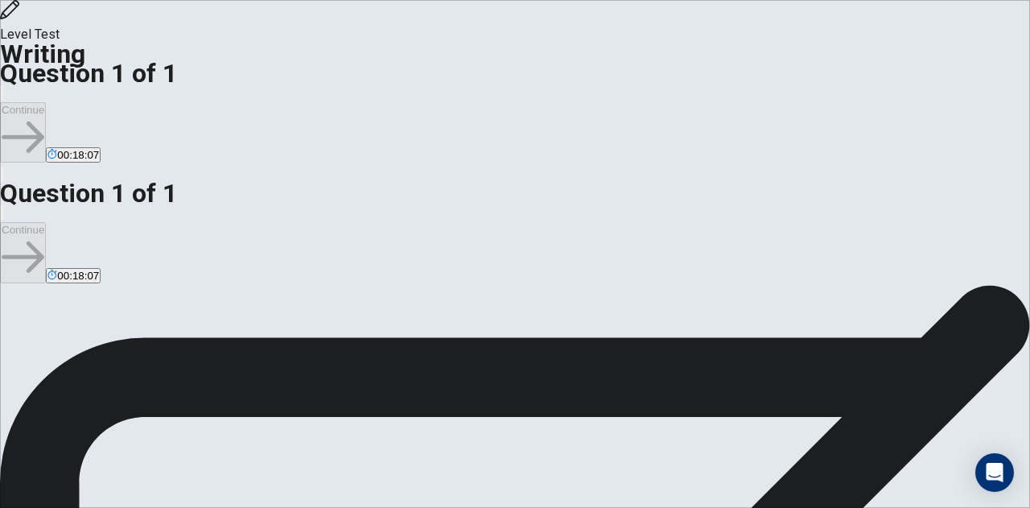
type textarea "x"
type textarea "Yes, schools s"
type textarea "x"
type textarea "Yes, schools sh"
type textarea "x"
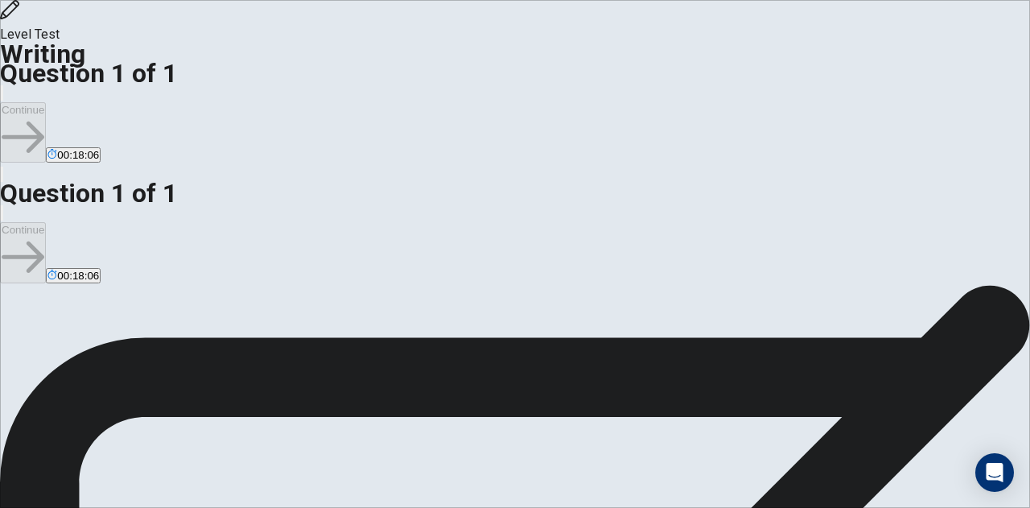
type textarea "Yes, schools sho"
type textarea "x"
type textarea "Yes, schools shou"
type textarea "x"
type textarea "Yes, schools shoul"
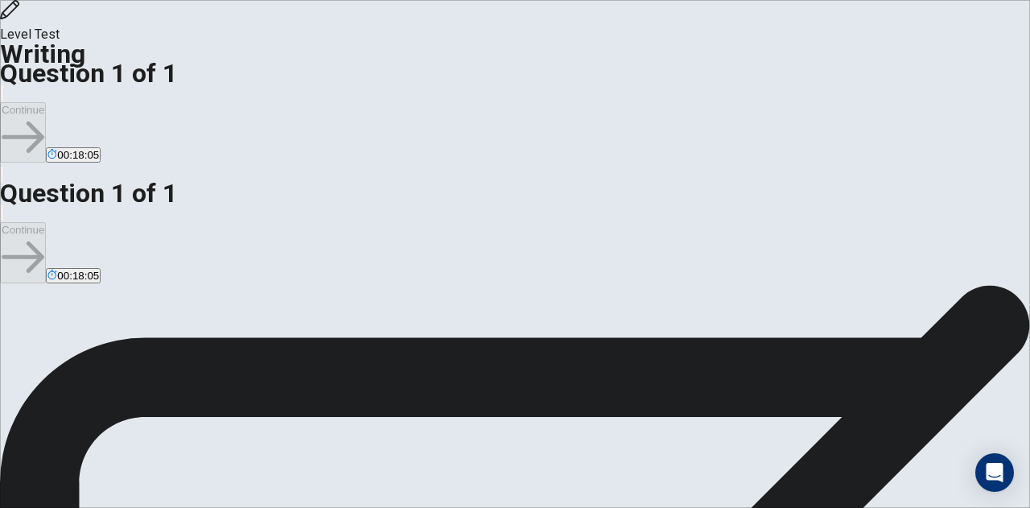
type textarea "x"
type textarea "Yes, schools shouls"
type textarea "x"
type textarea "Yes, schools shouls"
type textarea "x"
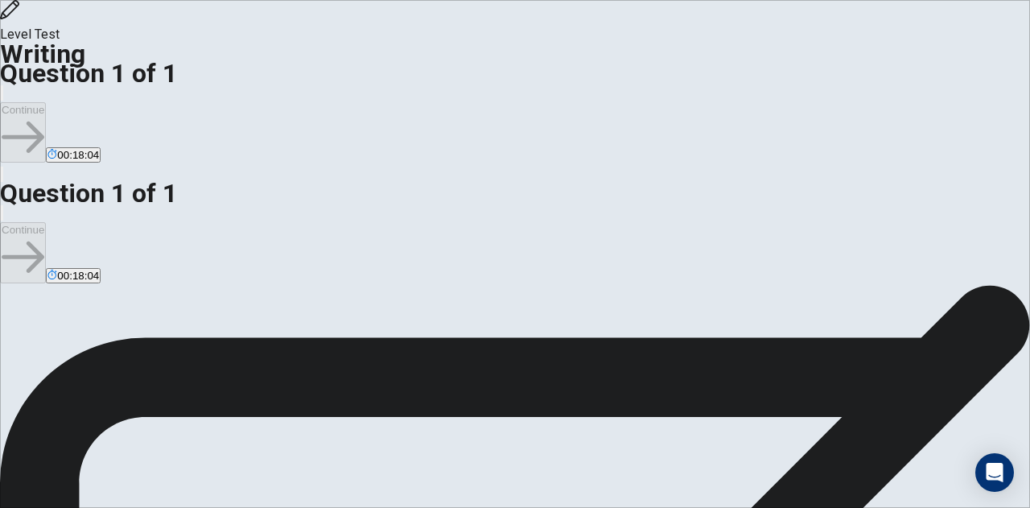
type textarea "Yes, schools shouls"
type textarea "x"
type textarea "Yes, schools shoul"
type textarea "x"
type textarea "Yes, schools should"
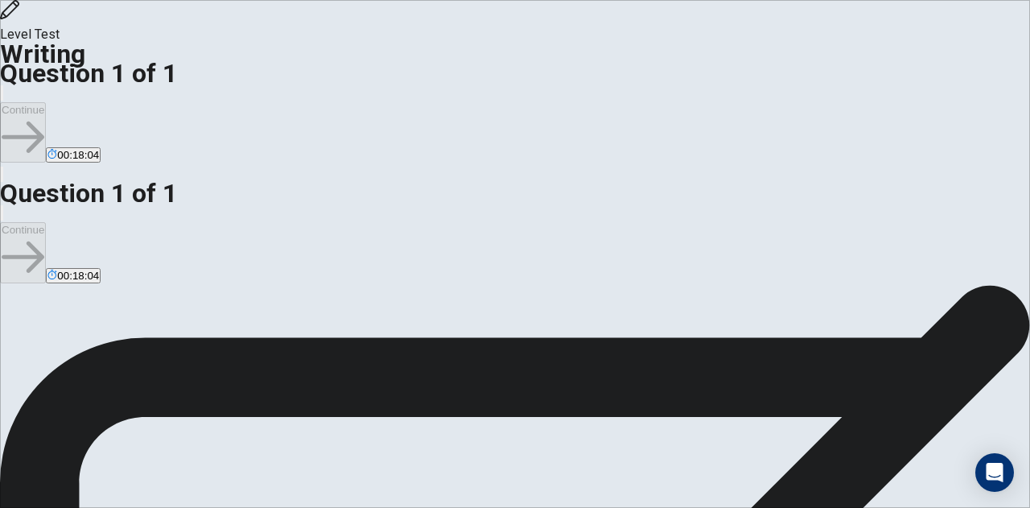
type textarea "x"
type textarea "Yes, schools should"
type textarea "x"
type textarea "Yes, schools should o"
type textarea "x"
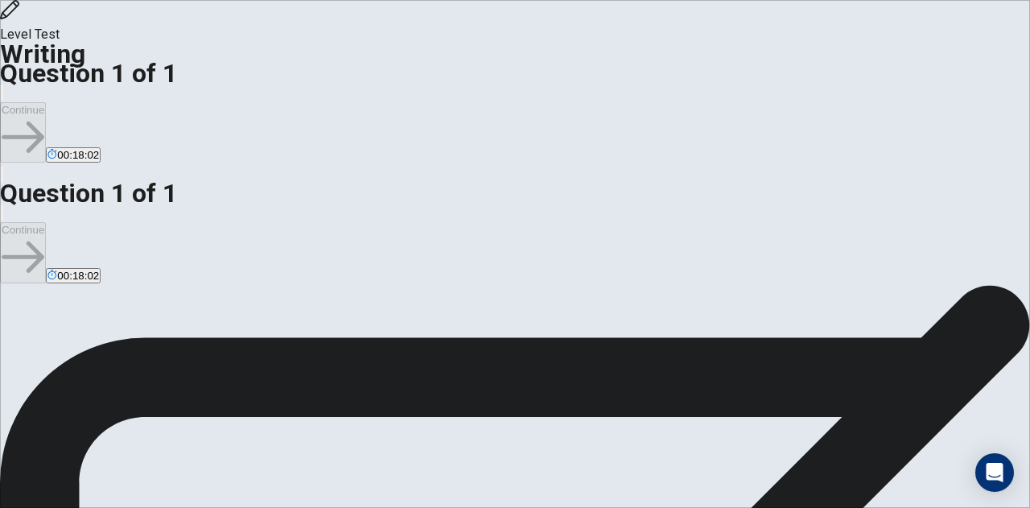
type textarea "Yes, schools should or"
type textarea "x"
type textarea "Yes, schools should org"
type textarea "x"
type textarea "Yes, schools should orga"
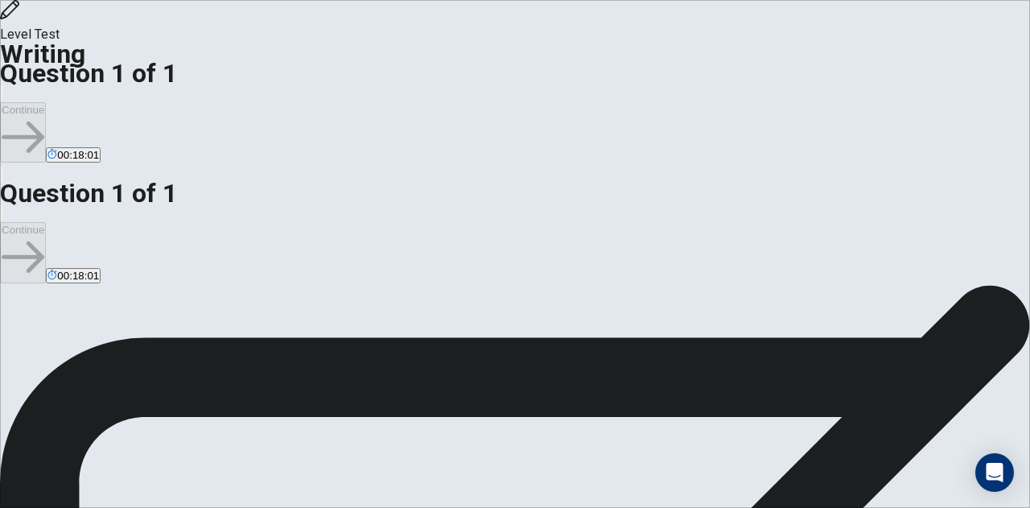
type textarea "x"
type textarea "Yes, schools should organ"
type textarea "x"
type textarea "Yes, schools should organi"
type textarea "x"
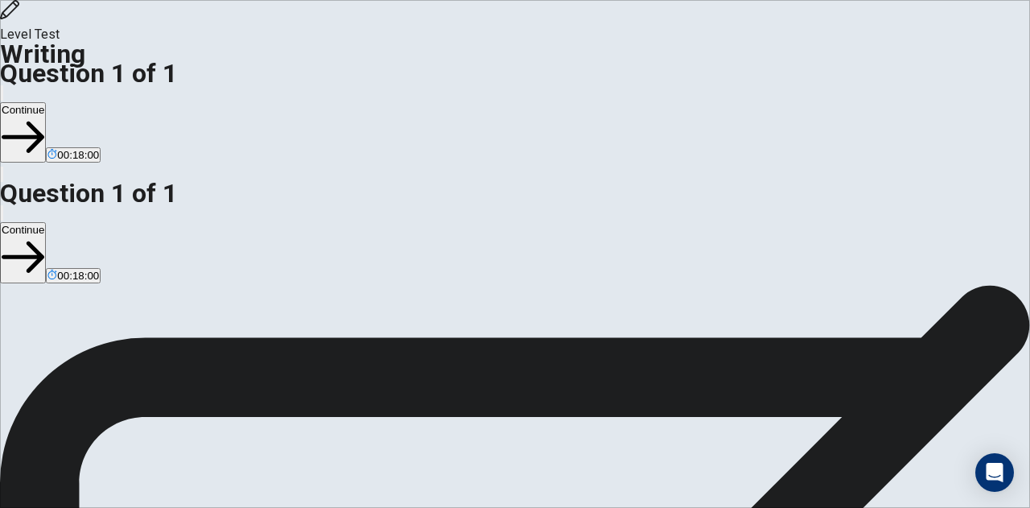
type textarea "Yes, schools should organiz"
type textarea "x"
type textarea "Yes, schools should organize"
type textarea "x"
type textarea "Yes, schools should organize"
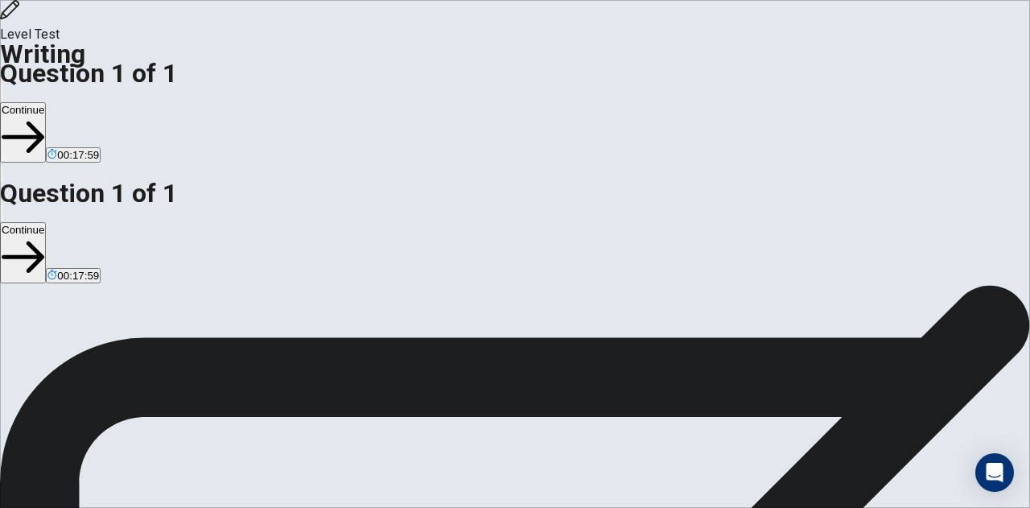
type textarea "x"
type textarea "Yes, schools should organize m"
type textarea "x"
type textarea "Yes, schools should organize mo"
type textarea "x"
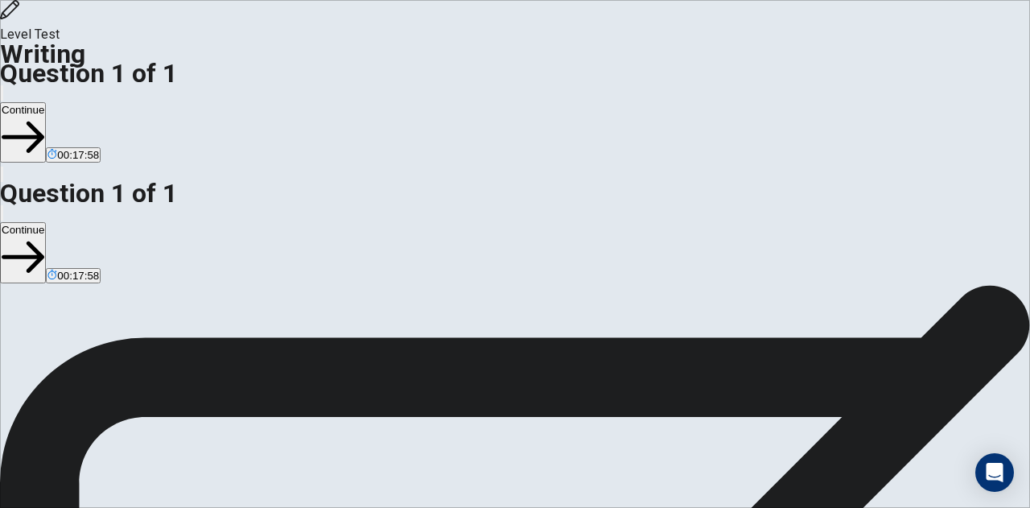
type textarea "Yes, schools should organize mor"
type textarea "x"
type textarea "Yes, schools should organize more"
type textarea "x"
type textarea "Yes, schools should organize more"
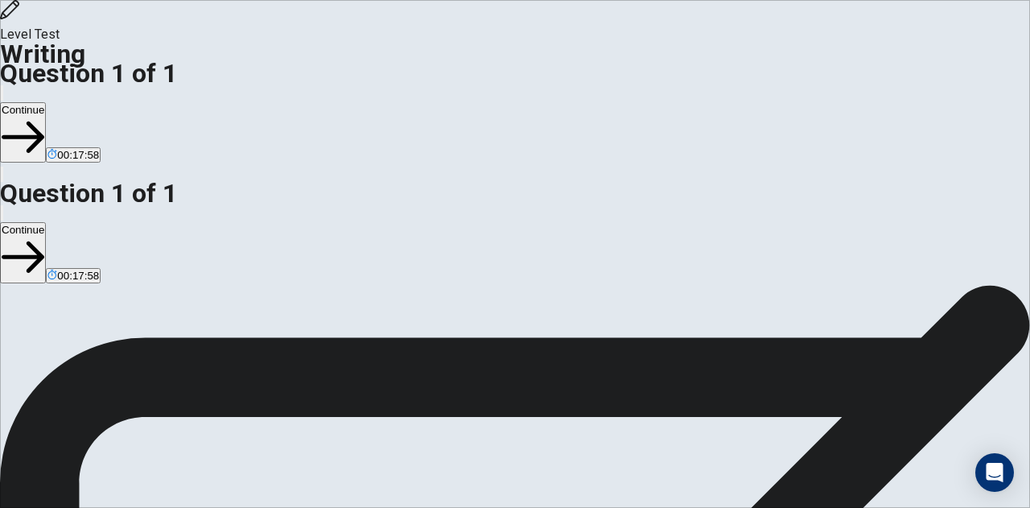
type textarea "x"
type textarea "Yes, schools should organize more c"
type textarea "x"
type textarea "Yes, schools should organize more cu"
type textarea "x"
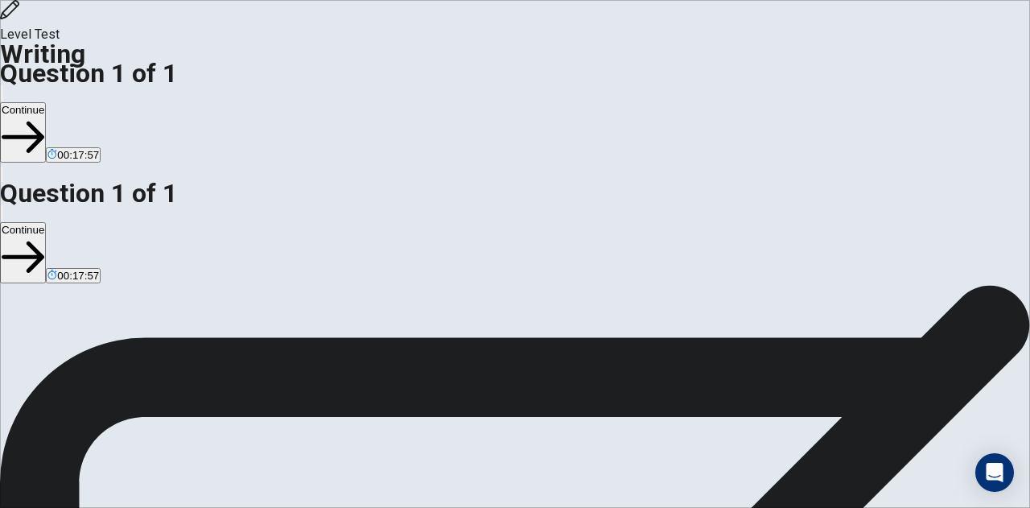
type textarea "Yes, schools should organize more cul"
type textarea "x"
type textarea "Yes, schools should organize more cult"
type textarea "x"
type textarea "Yes, schools should organize more cultu"
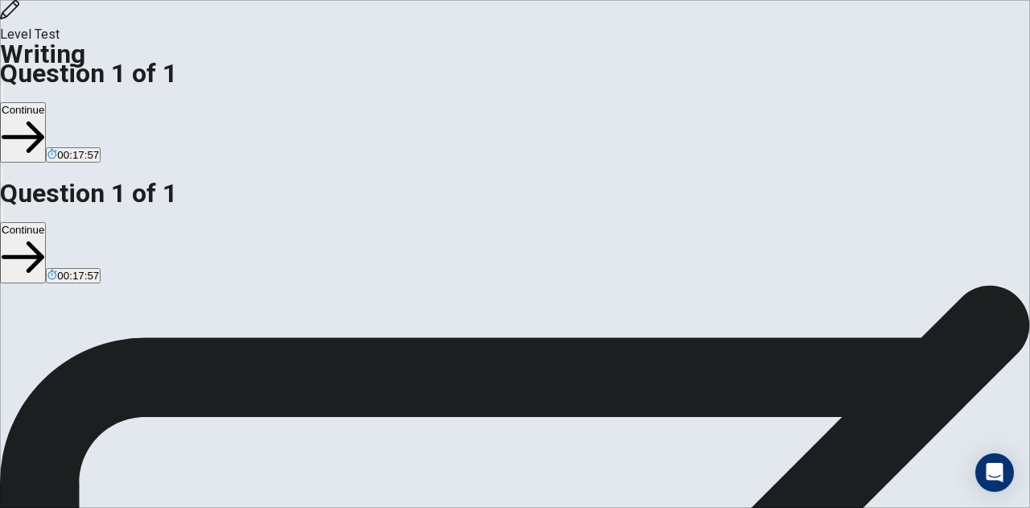
type textarea "x"
type textarea "Yes, schools should organize more cultur"
type textarea "x"
type textarea "Yes, schools should organize more cultura"
type textarea "x"
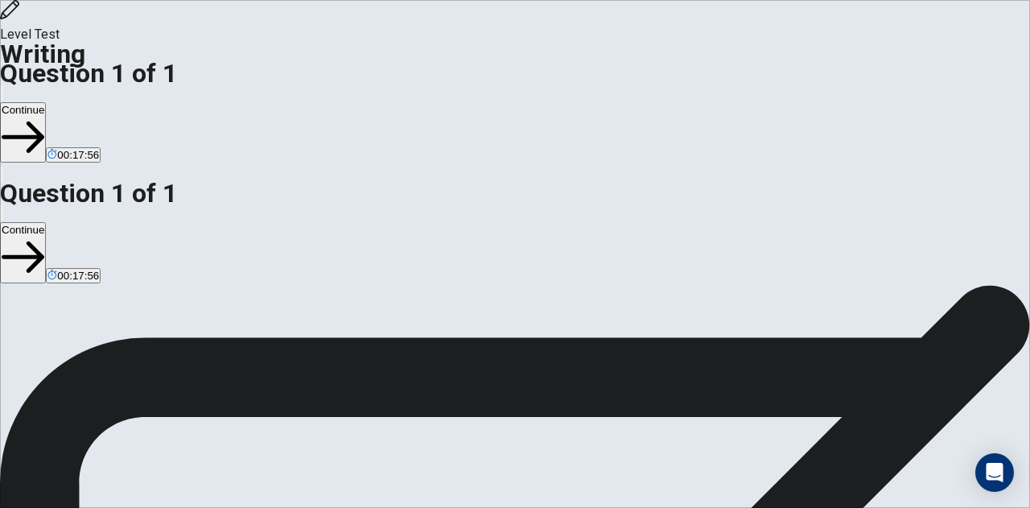
type textarea "Yes, schools should organize more cultural"
type textarea "x"
type textarea "Yes, schools should organize more cultural"
type textarea "x"
type textarea "Yes, schools should organize more cultural e"
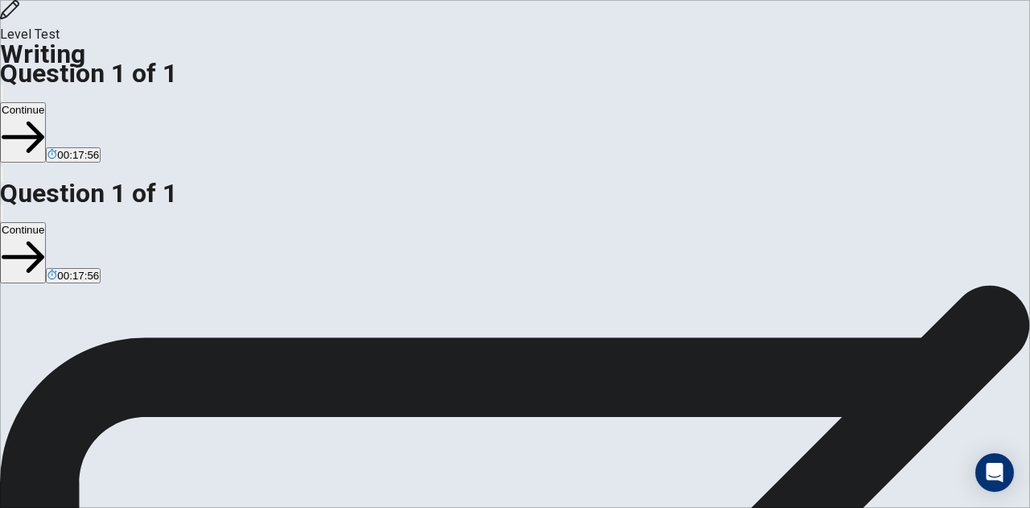
type textarea "x"
type textarea "Yes, schools should organize more cultural ex"
type textarea "x"
type textarea "Yes, schools should organize more cultural exc"
type textarea "x"
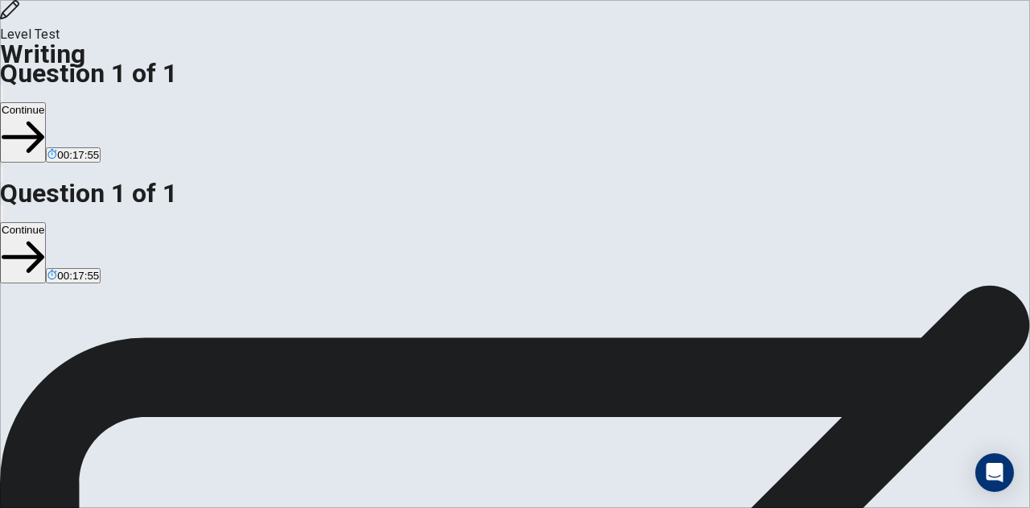
type textarea "Yes, schools should organize more cultural exch"
type textarea "x"
type textarea "Yes, schools should organize more cultural excha"
type textarea "x"
type textarea "Yes, schools should organize more cultural exchan"
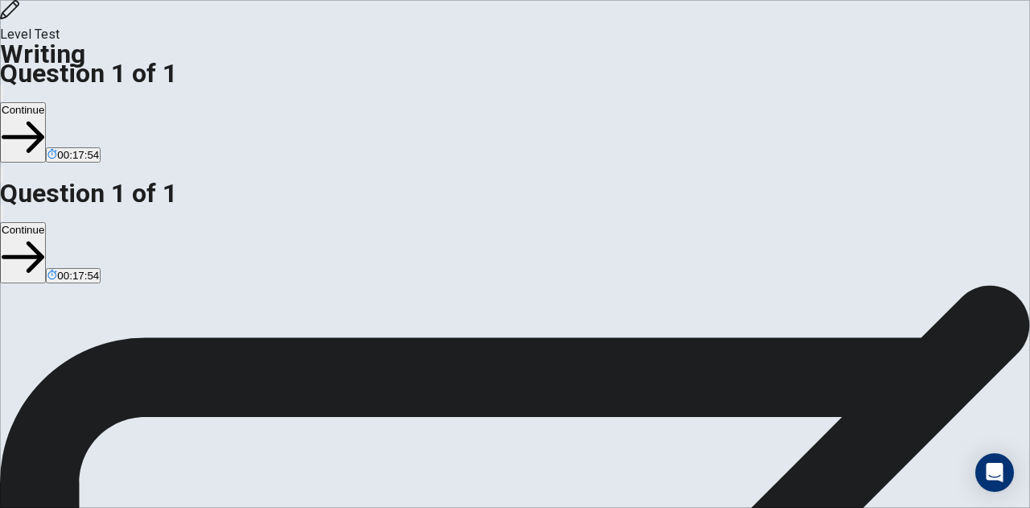
type textarea "x"
type textarea "Yes, schools should organize more cultural exchang"
type textarea "x"
type textarea "Yes, schools should organize more cultural exchange"
type textarea "x"
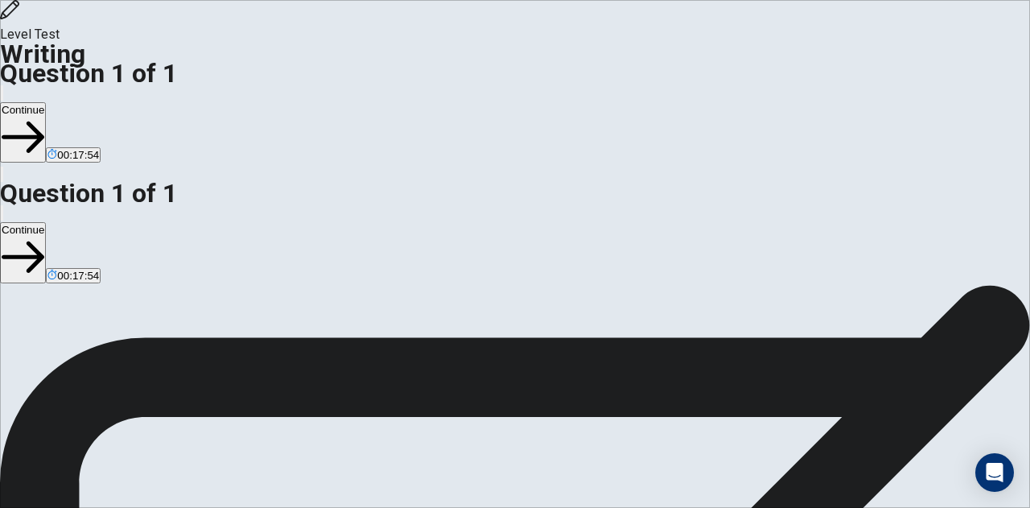
type textarea "Yes, schools should organize more cultural exchange"
type textarea "x"
type textarea "Yes, schools should organize more cultural exchange p"
type textarea "x"
type textarea "Yes, schools should organize more cultural exchange pr"
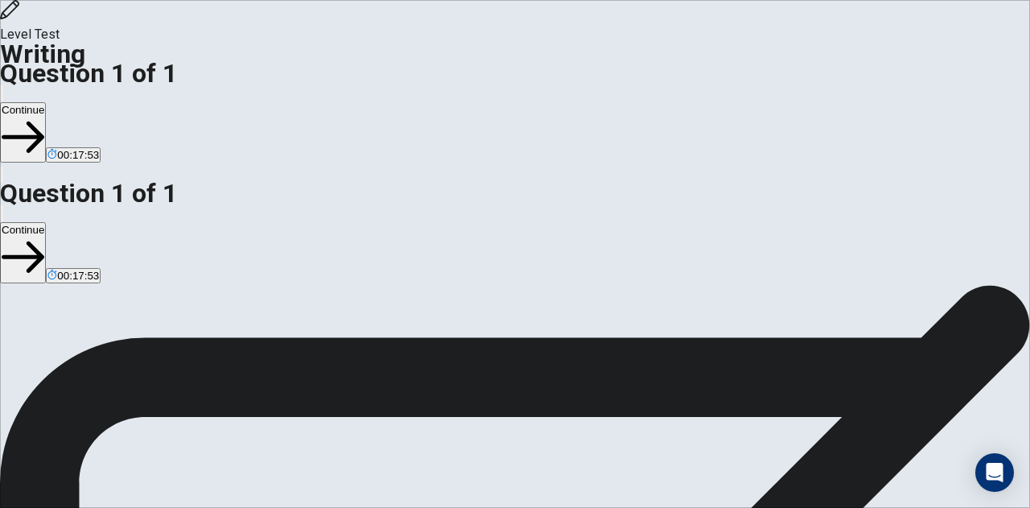
type textarea "x"
type textarea "Yes, schools should organize more cultural exchange pro"
type textarea "x"
type textarea "Yes, schools should organize more cultural exchange prog"
type textarea "x"
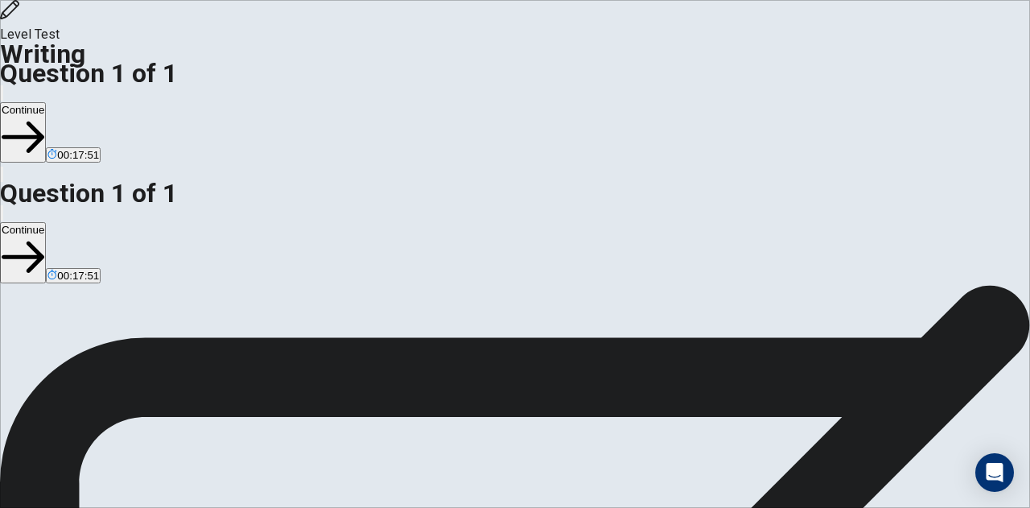
type textarea "Yes, schools should organize more cultural exchange progr"
type textarea "x"
type textarea "Yes, schools should organize more cultural exchange progra"
type textarea "x"
type textarea "Yes, schools should organize more cultural exchange program"
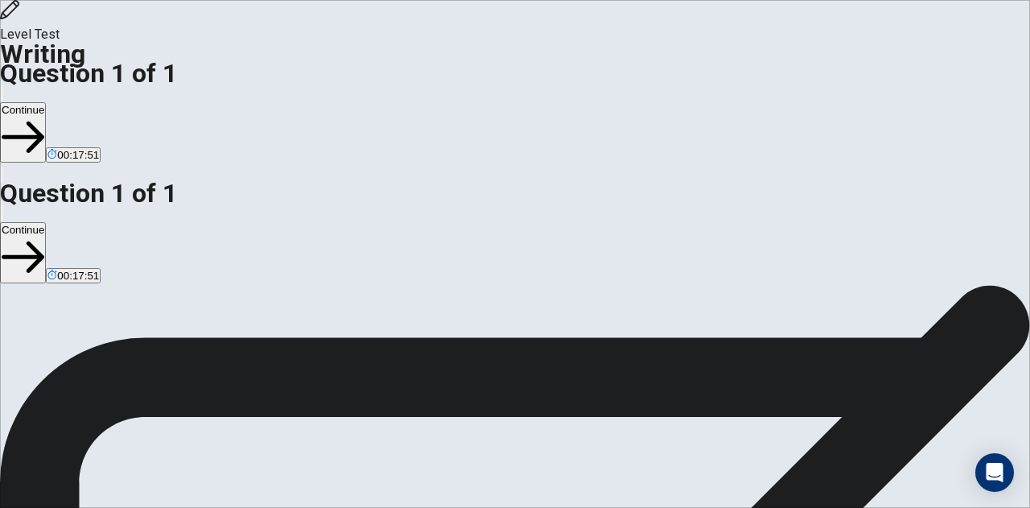
type textarea "x"
type textarea "Yes, schools should organize more cultural exchange programs"
type textarea "x"
type textarea "Yes, schools should organize more cultural exchange programs"
type textarea "x"
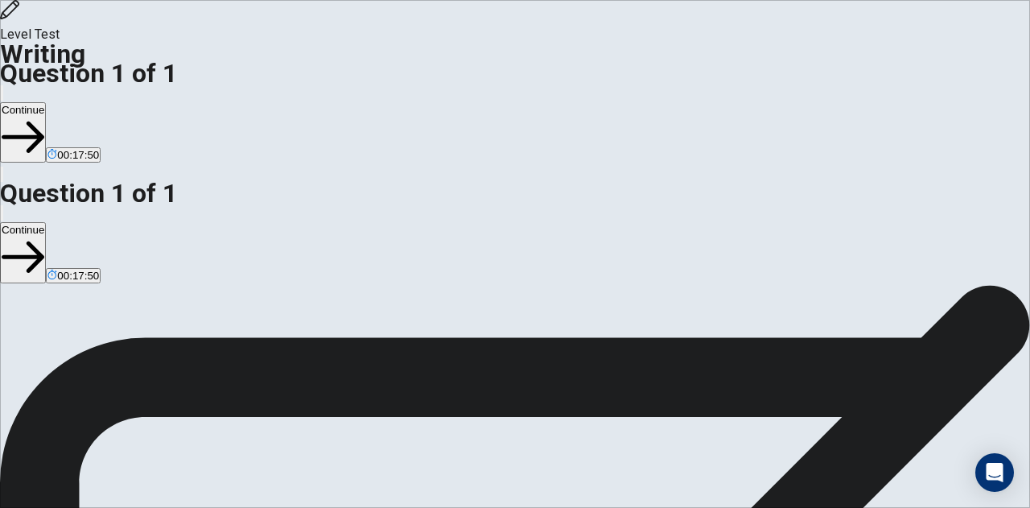
type textarea "Yes, schools should organize more cultural exchange programs f"
type textarea "x"
type textarea "Yes, schools should organize more cultural exchange programs fo"
type textarea "x"
type textarea "Yes, schools should organize more cultural exchange programs for"
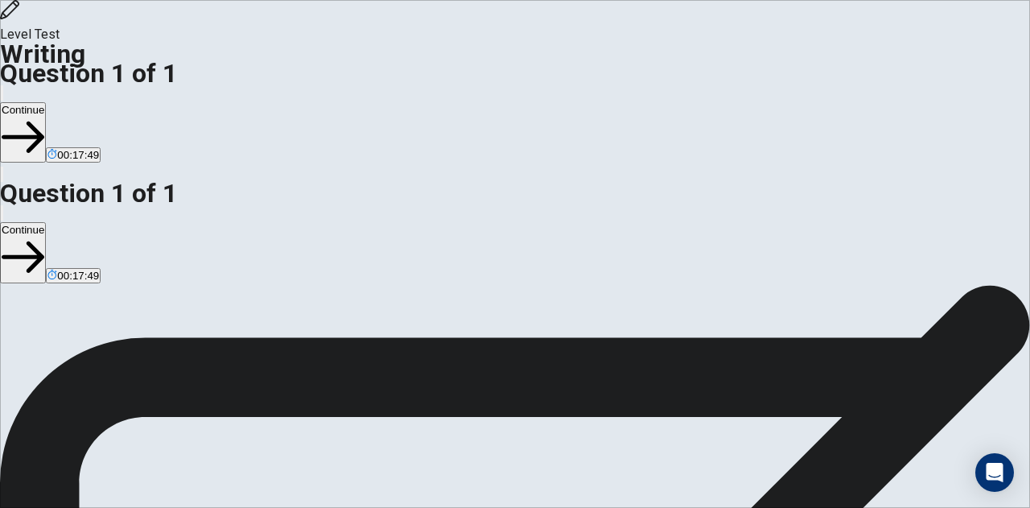
type textarea "x"
type textarea "Yes, schools should organize more cultural exchange programs for"
type textarea "x"
type textarea "Yes, schools should organize more cultural exchange programs for s"
type textarea "x"
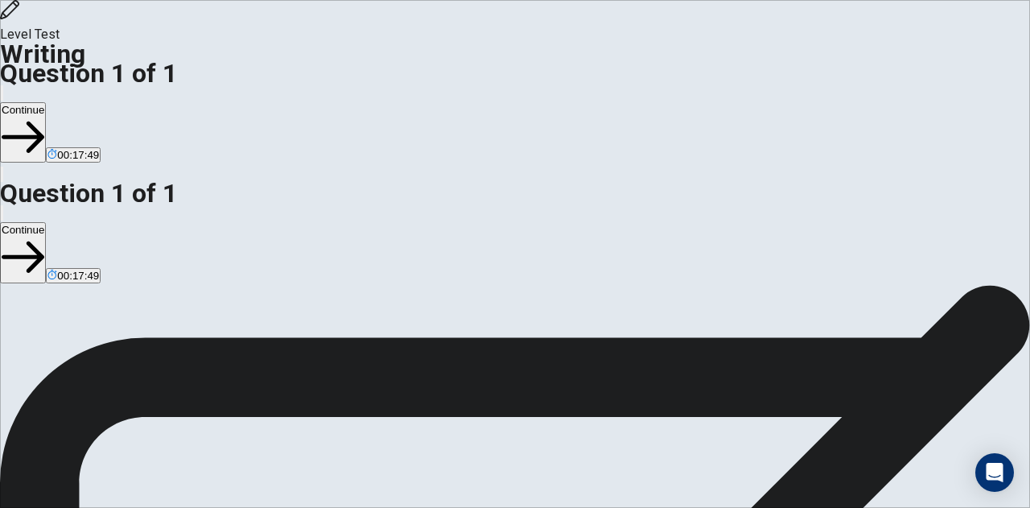
type textarea "Yes, schools should organize more cultural exchange programs for st"
type textarea "x"
type textarea "Yes, schools should organize more cultural exchange programs for stu"
type textarea "x"
type textarea "Yes, schools should organize more cultural exchange programs for stud"
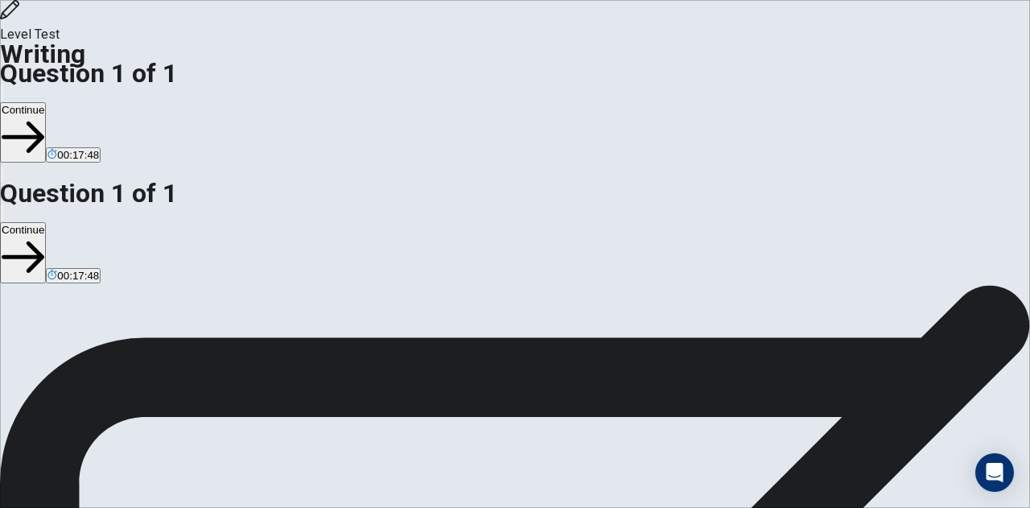
type textarea "x"
type textarea "Yes, schools should organize more cultural exchange programs for stude"
type textarea "x"
type textarea "Yes, schools should organize more cultural exchange programs for studen"
type textarea "x"
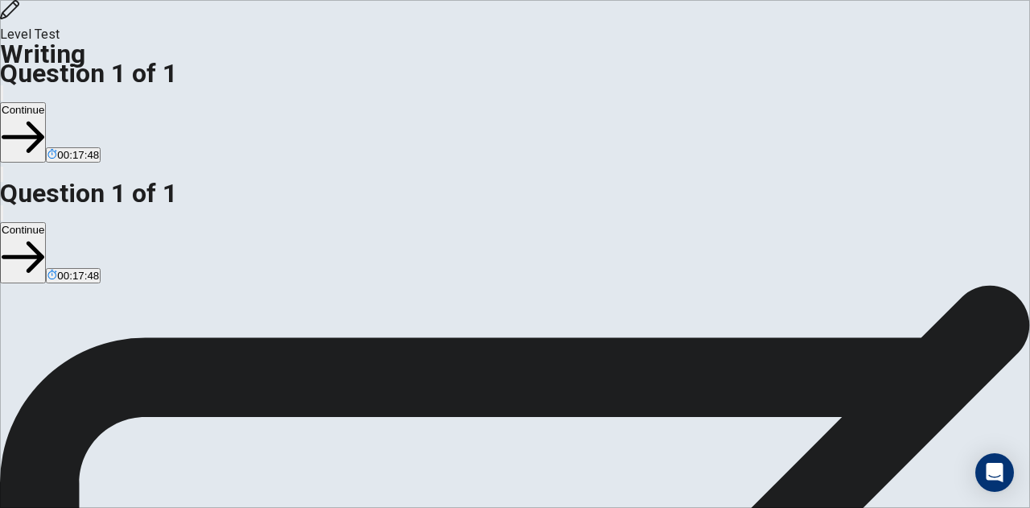
type textarea "Yes, schools should organize more cultural exchange programs for student"
type textarea "x"
type textarea "Yes, schools should organize more cultural exchange programs for students"
type textarea "x"
type textarea "Yes, schools should organize more cultural exchange programs for students"
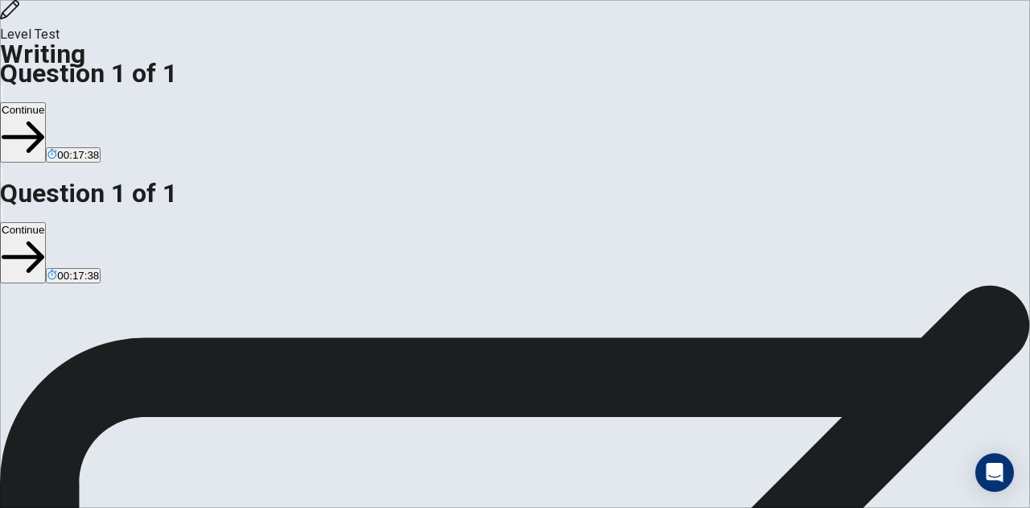
type textarea "x"
type textarea "Yes, schools should organize more cultural exchange programs for students b"
type textarea "x"
type textarea "Yes, schools should organize more cultural exchange programs for students be"
type textarea "x"
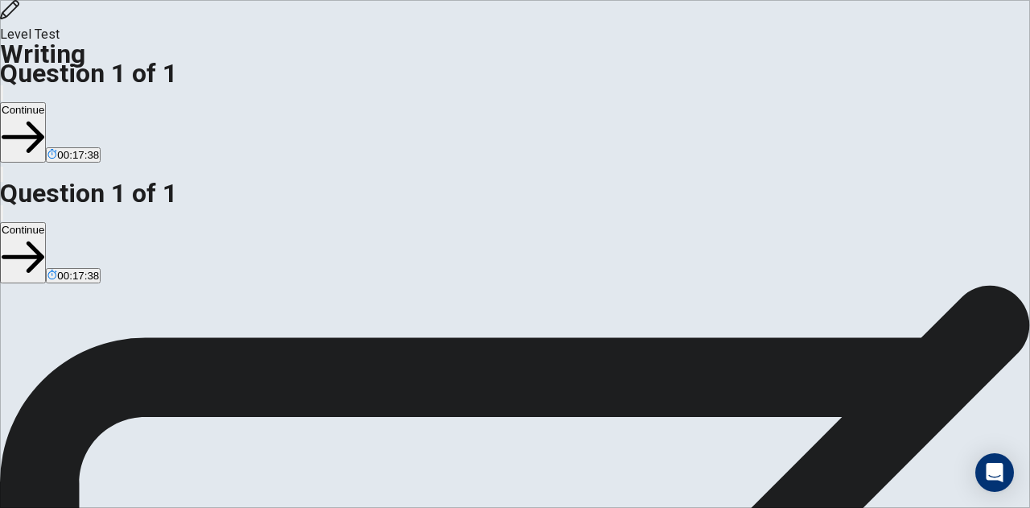
type textarea "Yes, schools should organize more cultural exchange programs for students bec"
type textarea "x"
type textarea "Yes, schools should organize more cultural exchange programs for students beca"
type textarea "x"
type textarea "Yes, schools should organize more cultural exchange programs for students becau"
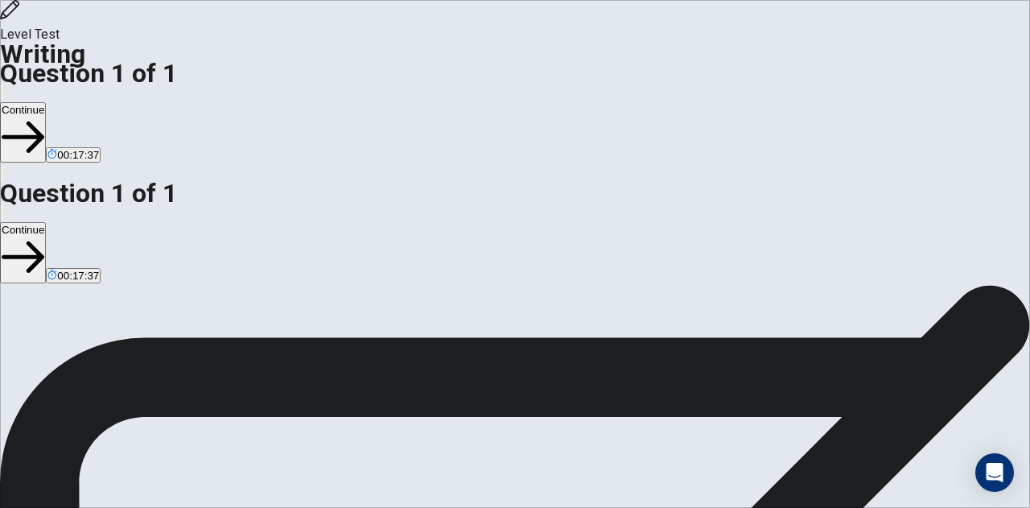
type textarea "x"
type textarea "Yes, schools should organize more cultural exchange programs for students becaus"
type textarea "x"
type textarea "Yes, schools should organize more cultural exchange programs for students becau…"
type textarea "x"
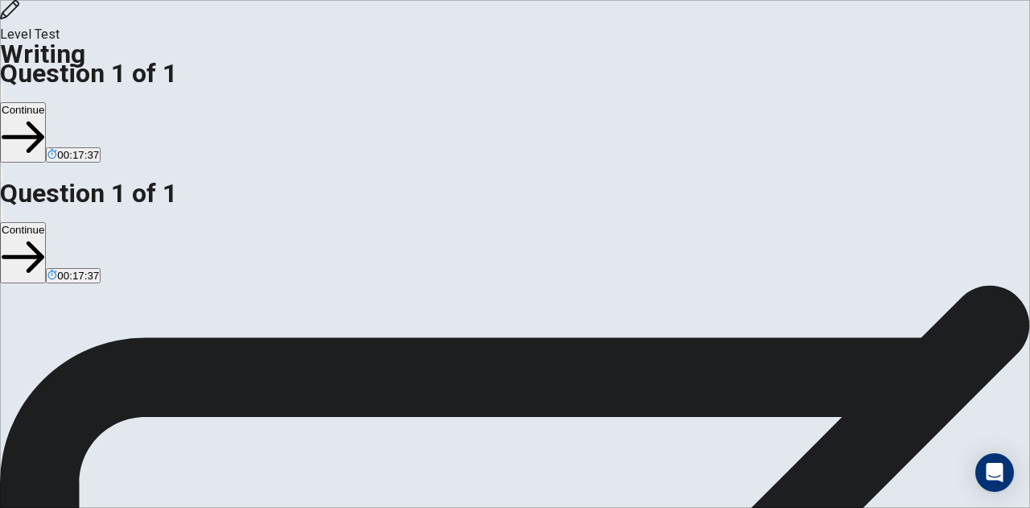
type textarea "Yes, schools should organize more cultural exchange programs for students becau…"
type textarea "x"
type textarea "Yes, schools should organize more cultural exchange programs for students becau…"
type textarea "x"
type textarea "Yes, schools should organize more cultural exchange programs for students becau…"
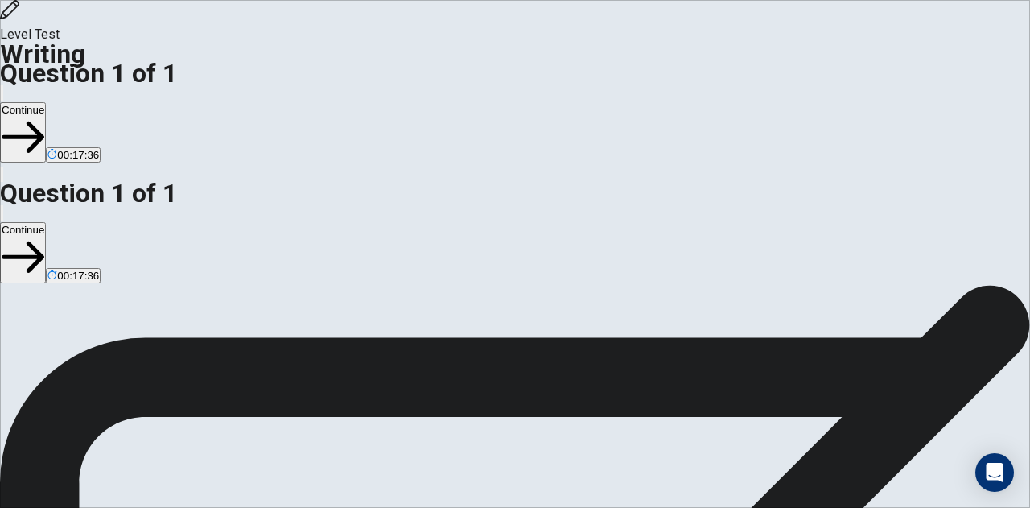
type textarea "x"
type textarea "Yes, schools should organize more cultural exchange programs for students becau…"
type textarea "x"
type textarea "Yes, schools should organize more cultural exchange programs for students becau…"
type textarea "x"
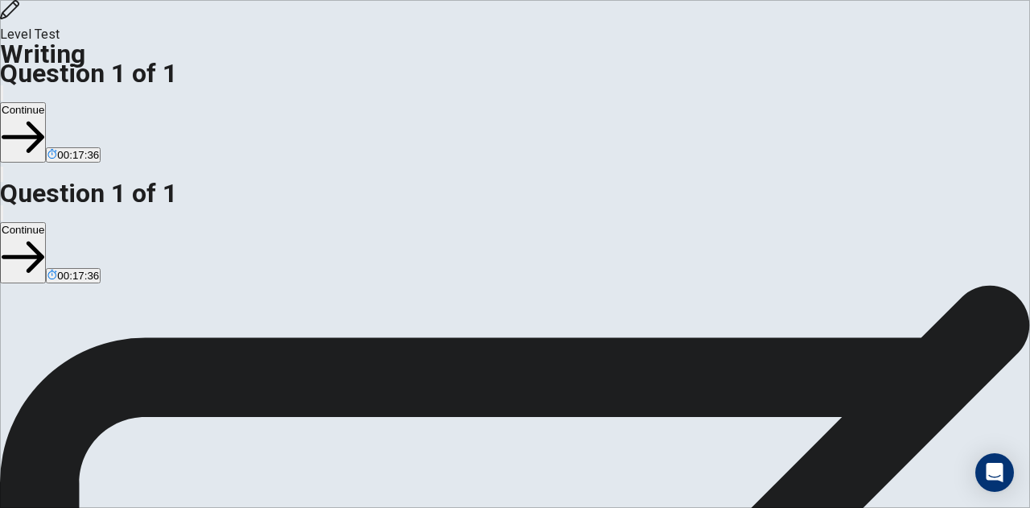
type textarea "Yes, schools should organize more cultural exchange programs for students becau…"
type textarea "x"
type textarea "Yes, schools should organize more cultural exchange programs for students becau…"
type textarea "x"
type textarea "Yes, schools should organize more cultural exchange programs for students becau…"
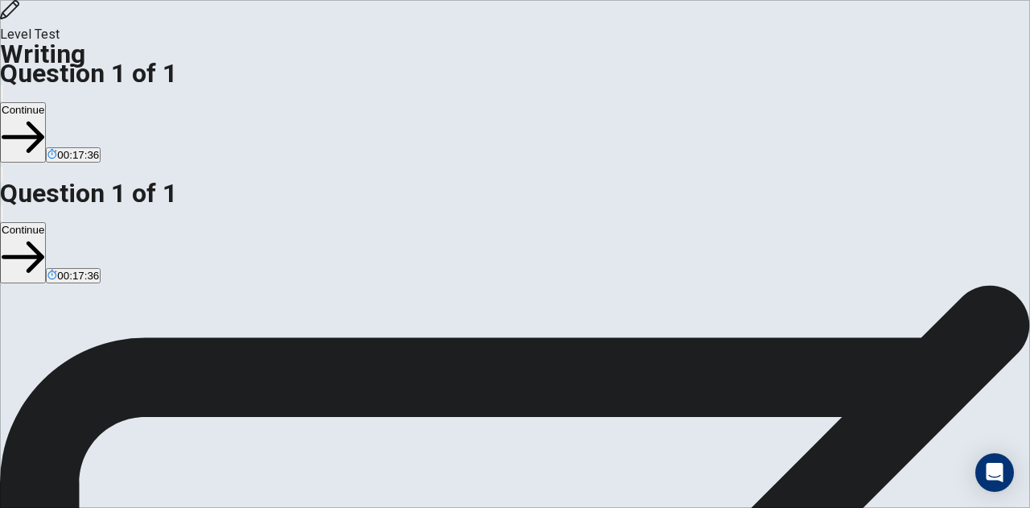
type textarea "x"
type textarea "Yes, schools should organize more cultural exchange programs for students becau…"
type textarea "x"
type textarea "Yes, schools should organize more cultural exchange programs for students becau…"
type textarea "x"
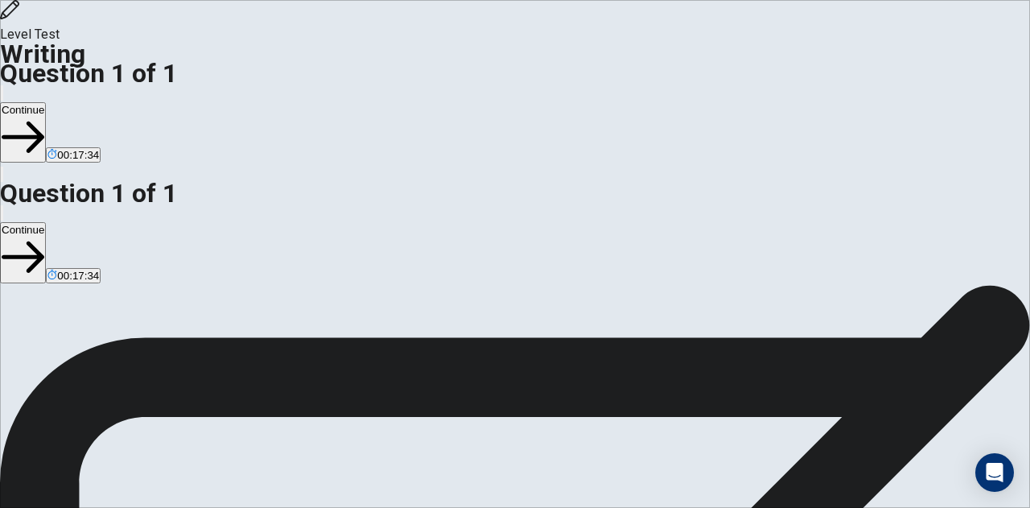
type textarea "Yes, schools should organize more cultural exchange programs for students becau…"
type textarea "x"
type textarea "Yes, schools should organize more cultural exchange programs for students becau…"
type textarea "x"
type textarea "Yes, schools should organize more cultural exchange programs for students becau…"
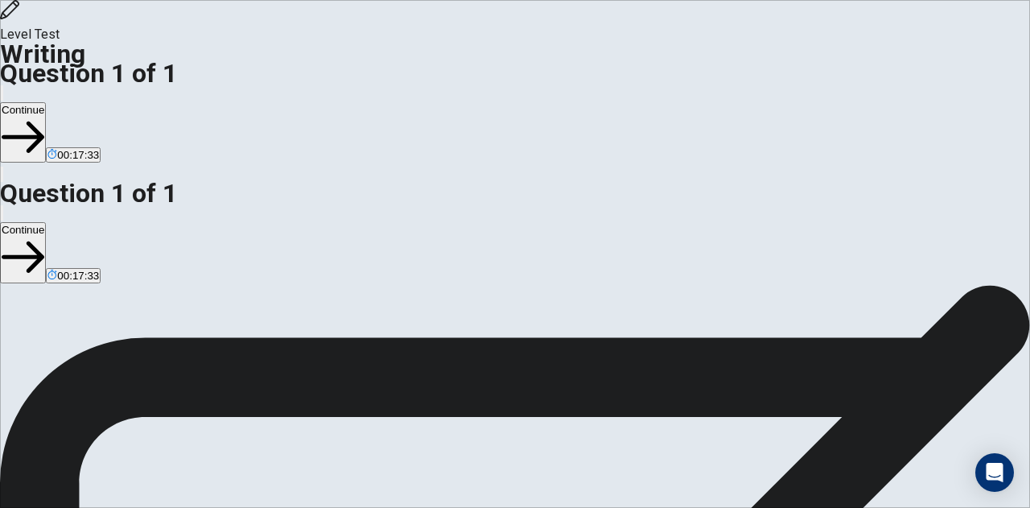
type textarea "x"
type textarea "Yes, schools should organize more cultural exchange programs for students becau…"
click at [46, 102] on button "Continue" at bounding box center [23, 132] width 46 height 60
